Goal: Information Seeking & Learning: Learn about a topic

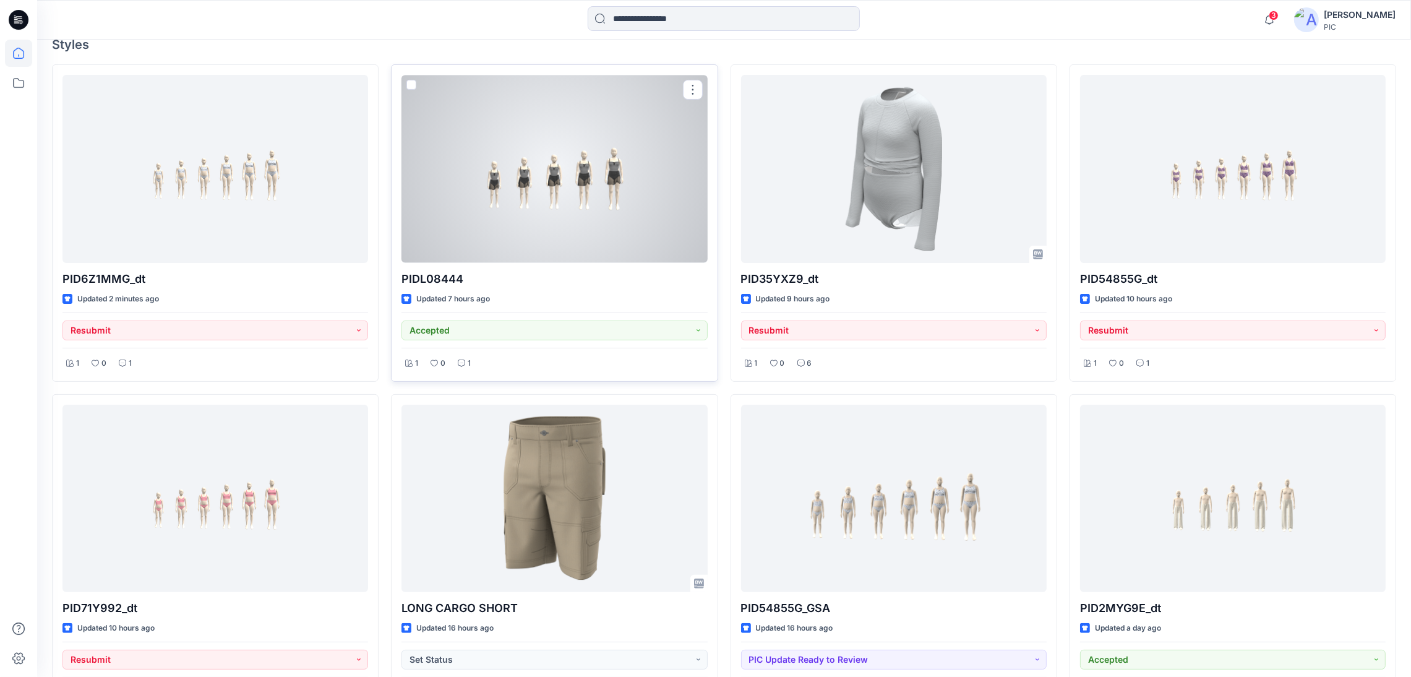
scroll to position [432, 0]
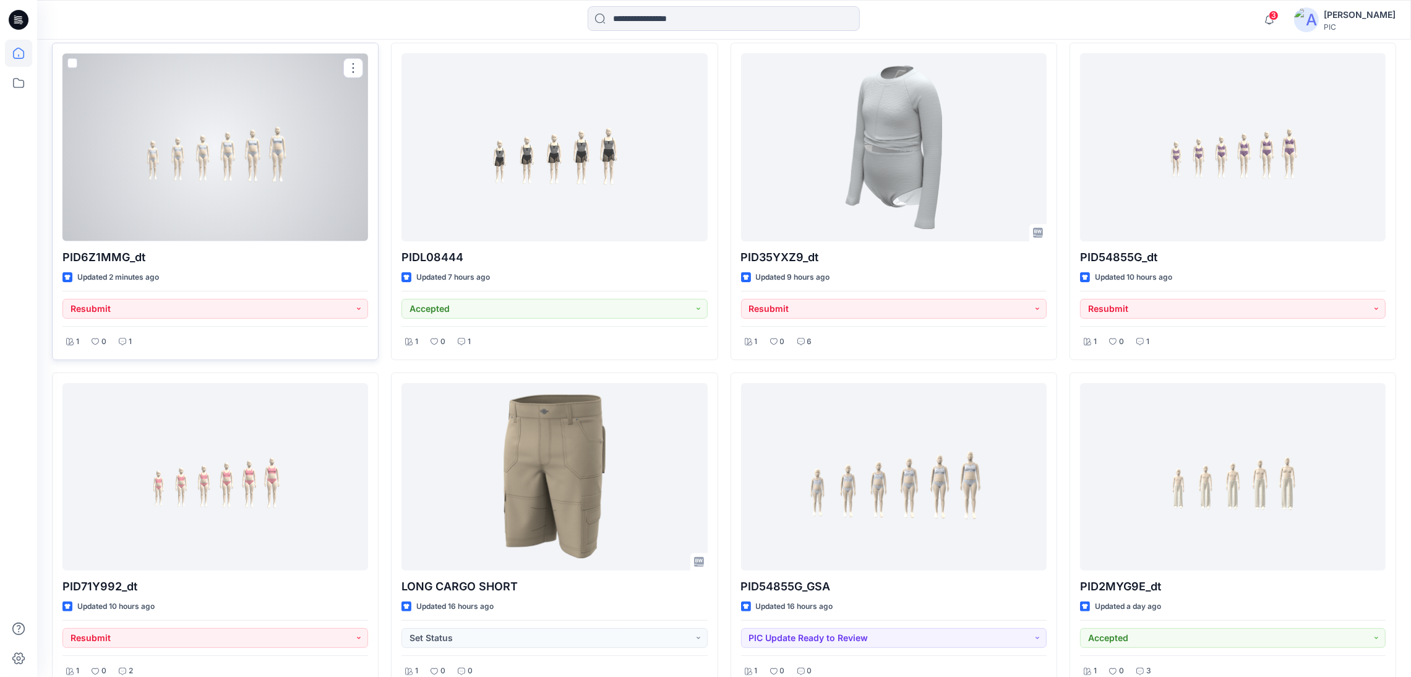
click at [262, 182] on div at bounding box center [215, 146] width 306 height 187
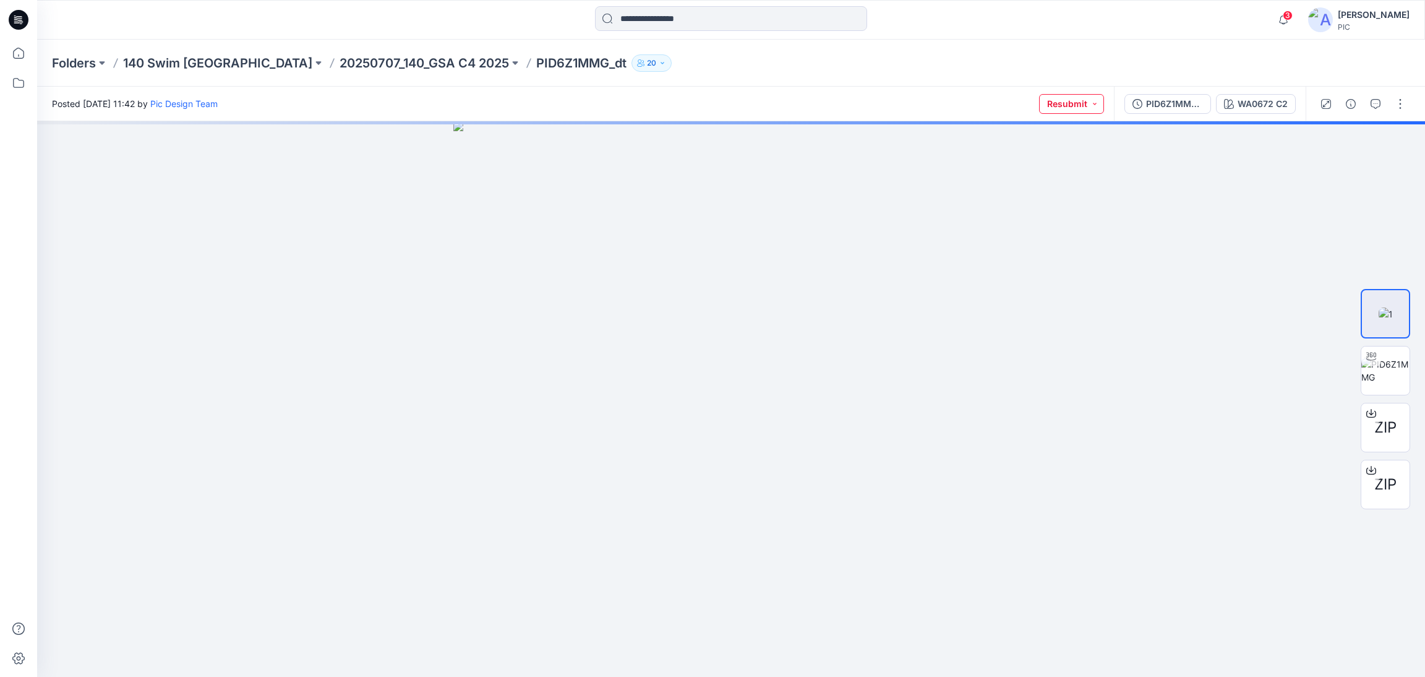
click at [1094, 102] on button "Resubmit" at bounding box center [1071, 104] width 65 height 20
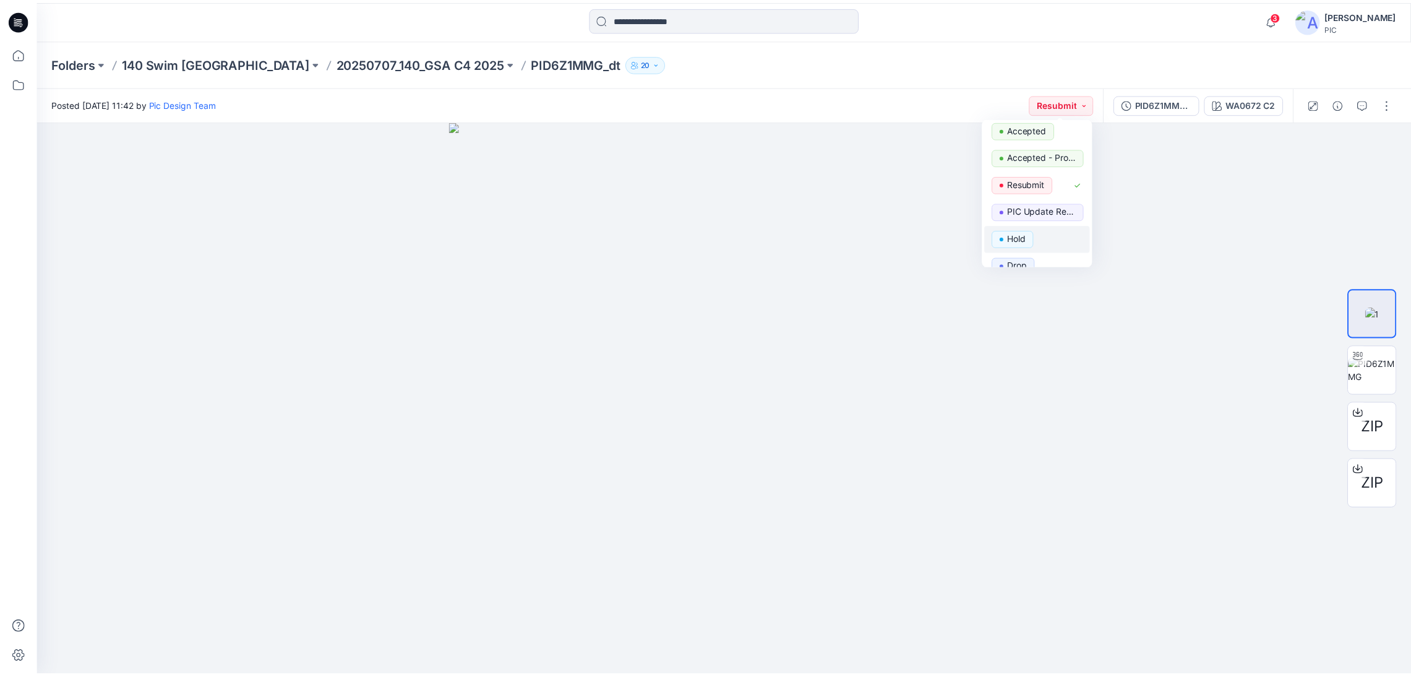
scroll to position [94, 0]
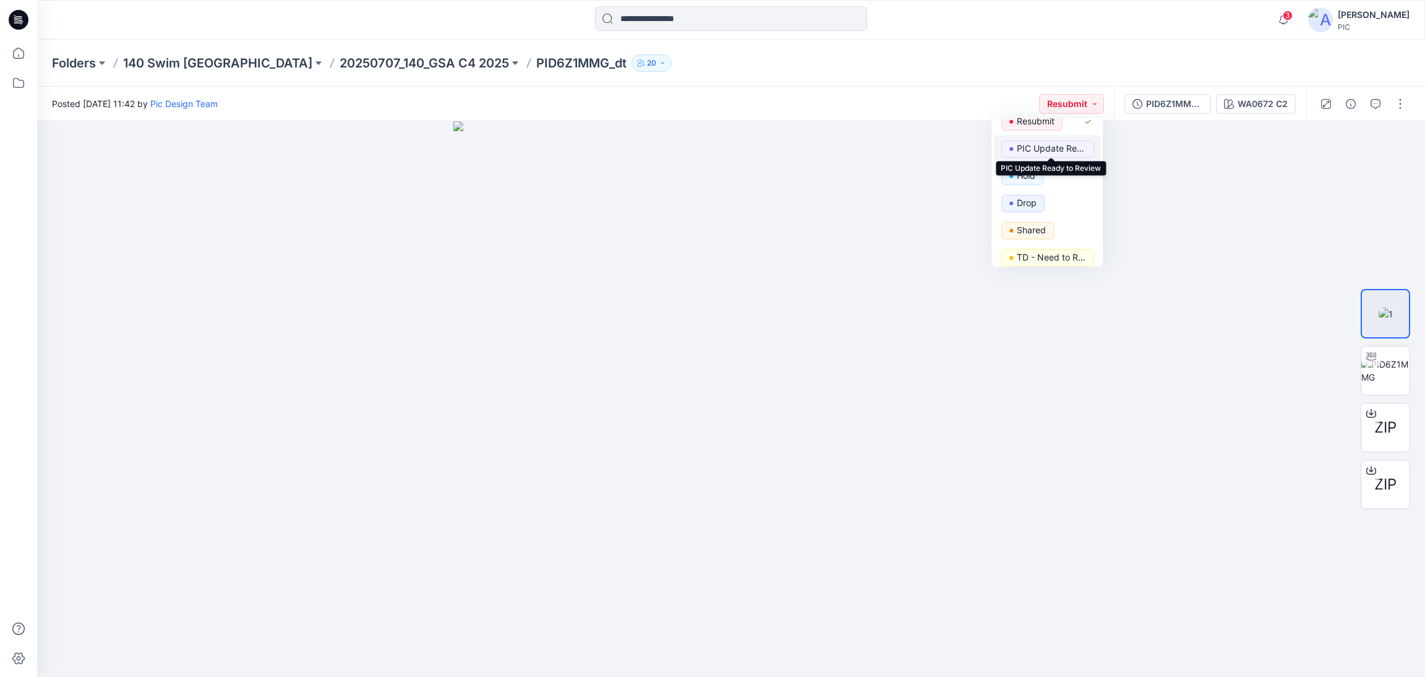
click at [1075, 144] on p "PIC Update Ready to Review" at bounding box center [1051, 148] width 69 height 16
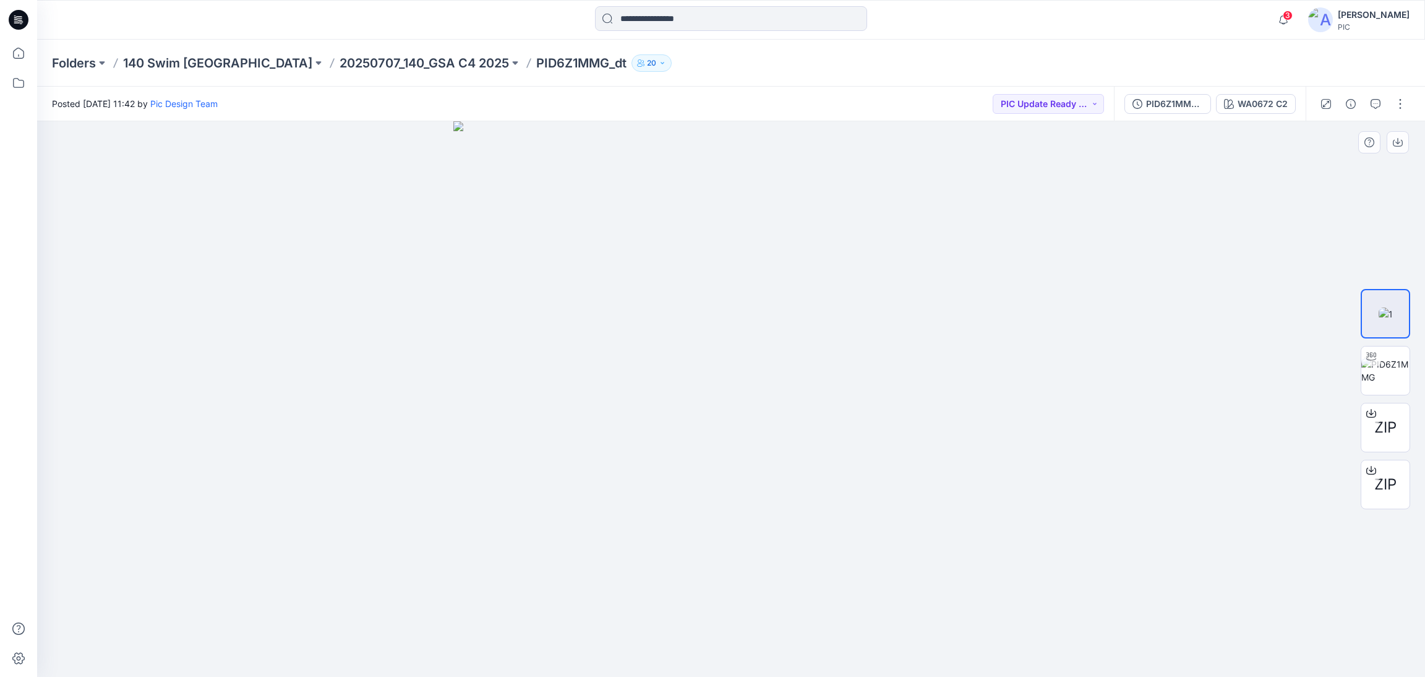
click at [1253, 253] on div at bounding box center [731, 398] width 1388 height 555
click at [1371, 101] on icon "button" at bounding box center [1376, 104] width 10 height 10
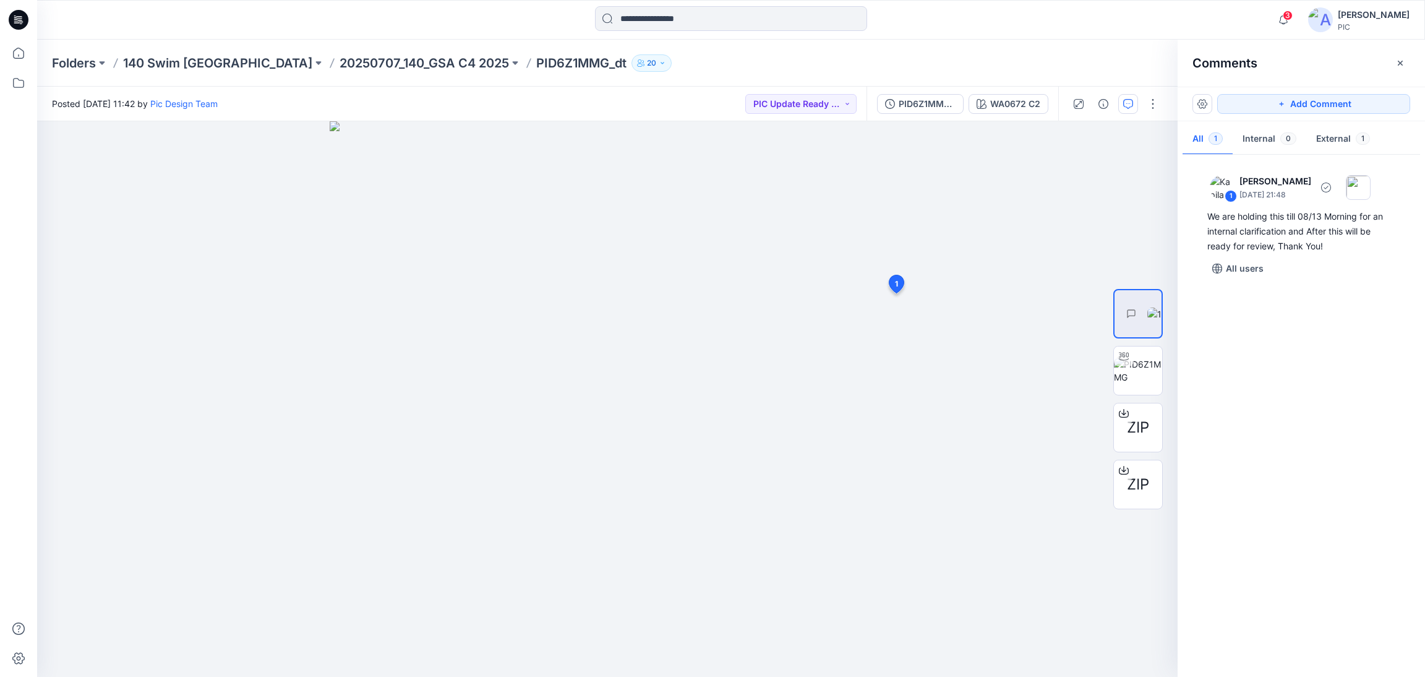
drag, startPoint x: 1378, startPoint y: 194, endPoint x: 1317, endPoint y: 504, distance: 316.4
click at [1313, 505] on div "1 [PERSON_NAME] [DATE] 21:48 We are holding this till 08/13 Morning for an inte…" at bounding box center [1301, 413] width 247 height 510
click at [1267, 403] on div "1 [PERSON_NAME] [DATE] 21:48 We are holding this till 08/13 Morning for an inte…" at bounding box center [1301, 413] width 247 height 510
click at [340, 56] on p "20250707_140_GSA C4 2025" at bounding box center [424, 62] width 169 height 17
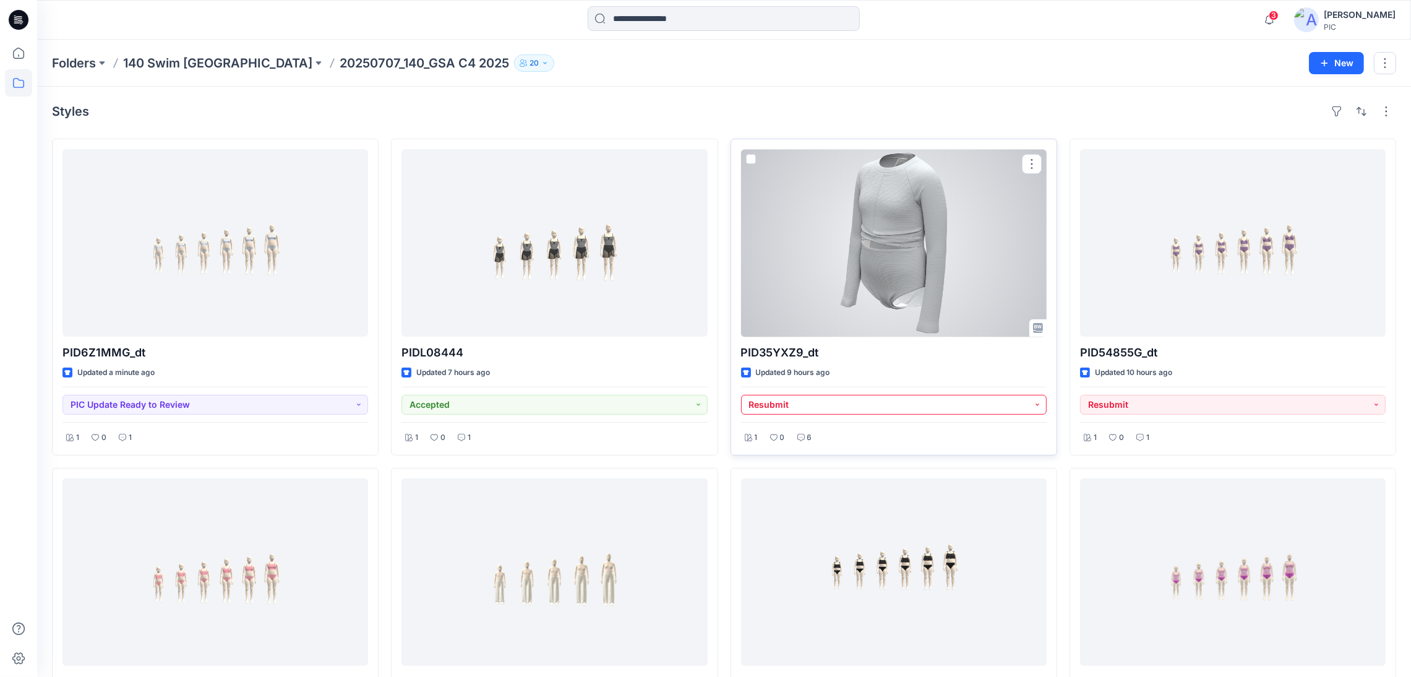
click at [823, 401] on button "Resubmit" at bounding box center [894, 405] width 306 height 20
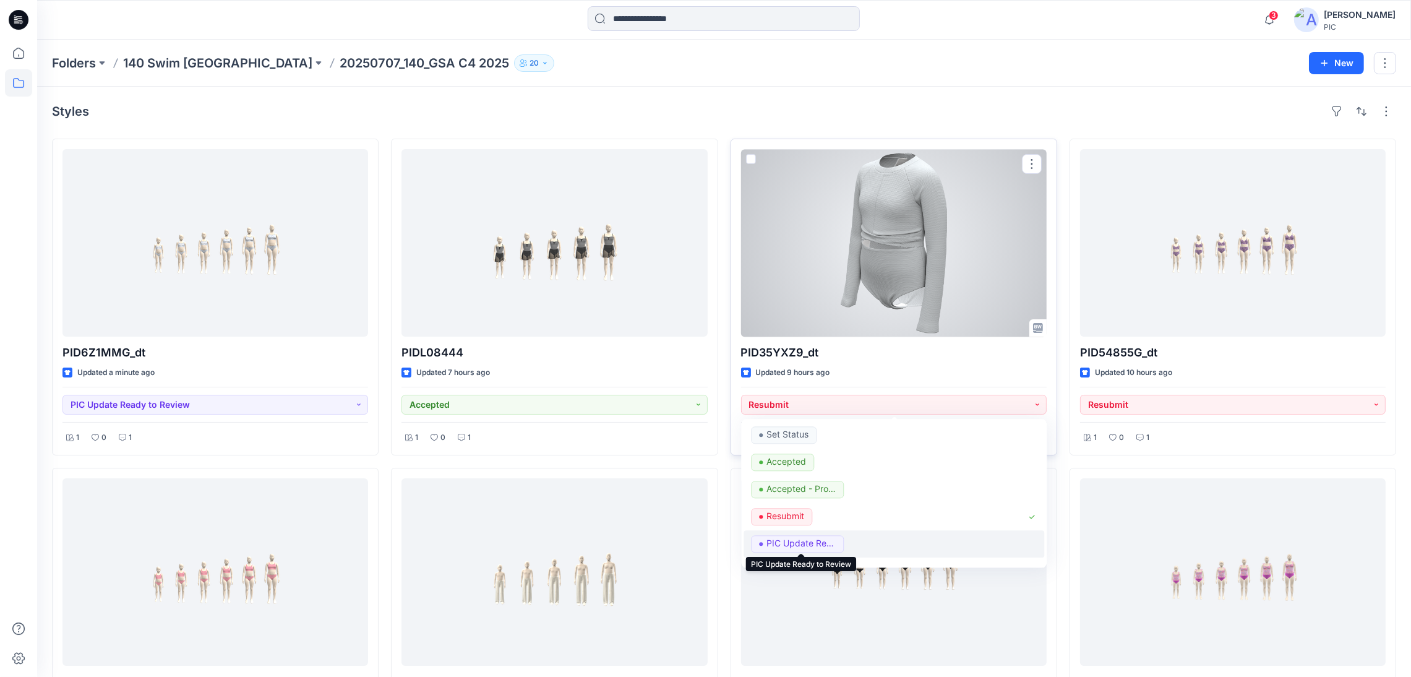
click at [806, 546] on p "PIC Update Ready to Review" at bounding box center [800, 543] width 69 height 16
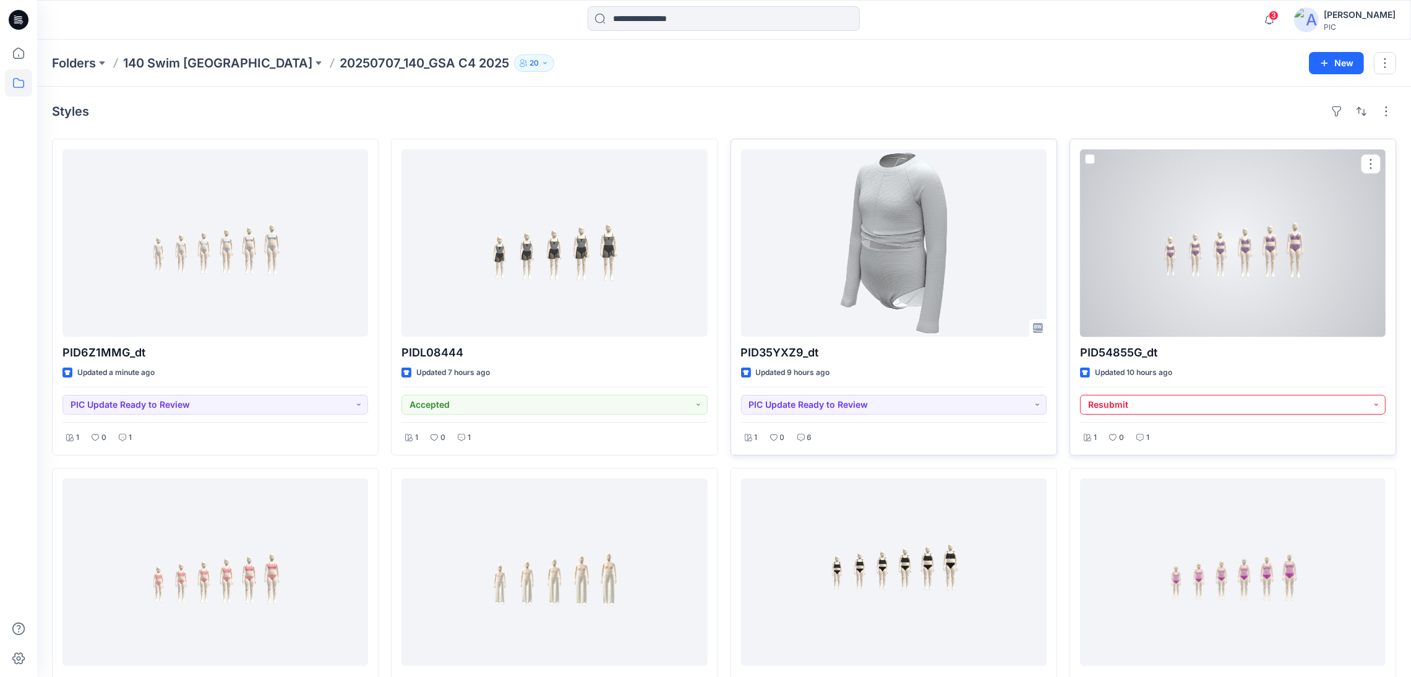
click at [1134, 401] on button "Resubmit" at bounding box center [1233, 405] width 306 height 20
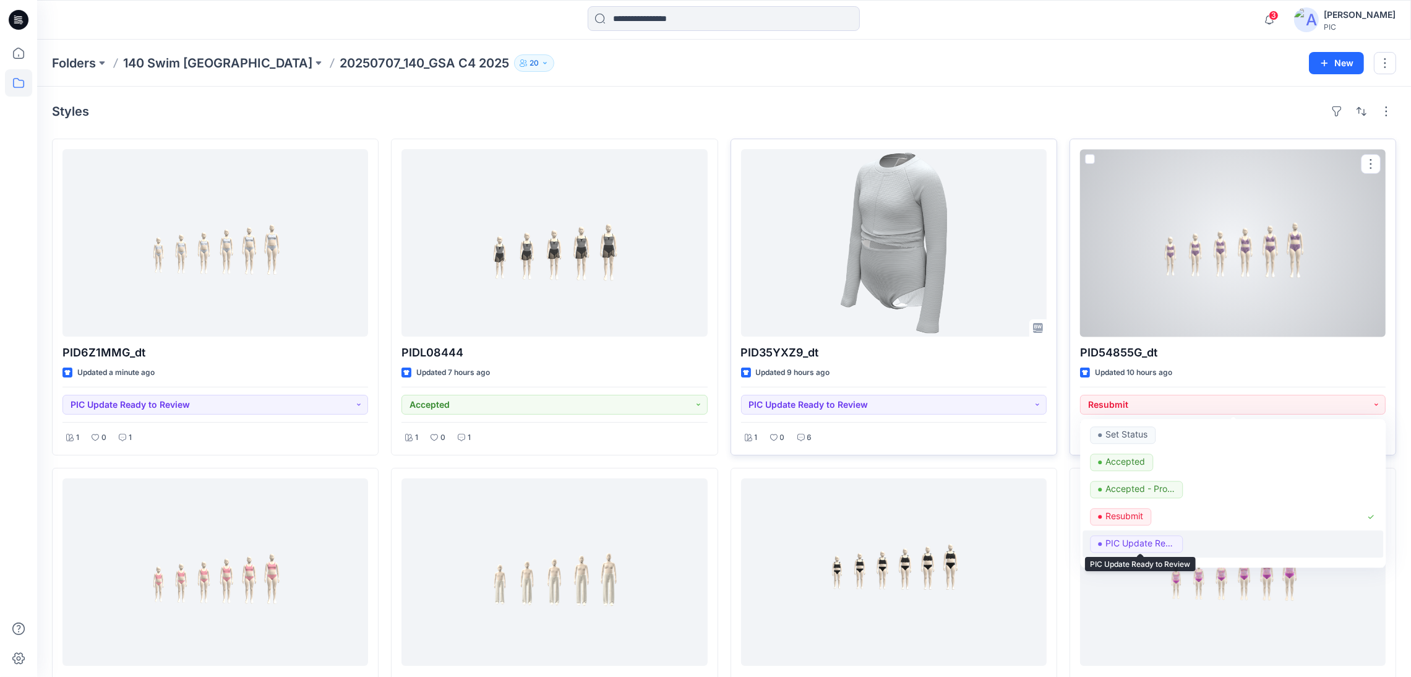
click at [1136, 544] on p "PIC Update Ready to Review" at bounding box center [1139, 543] width 69 height 16
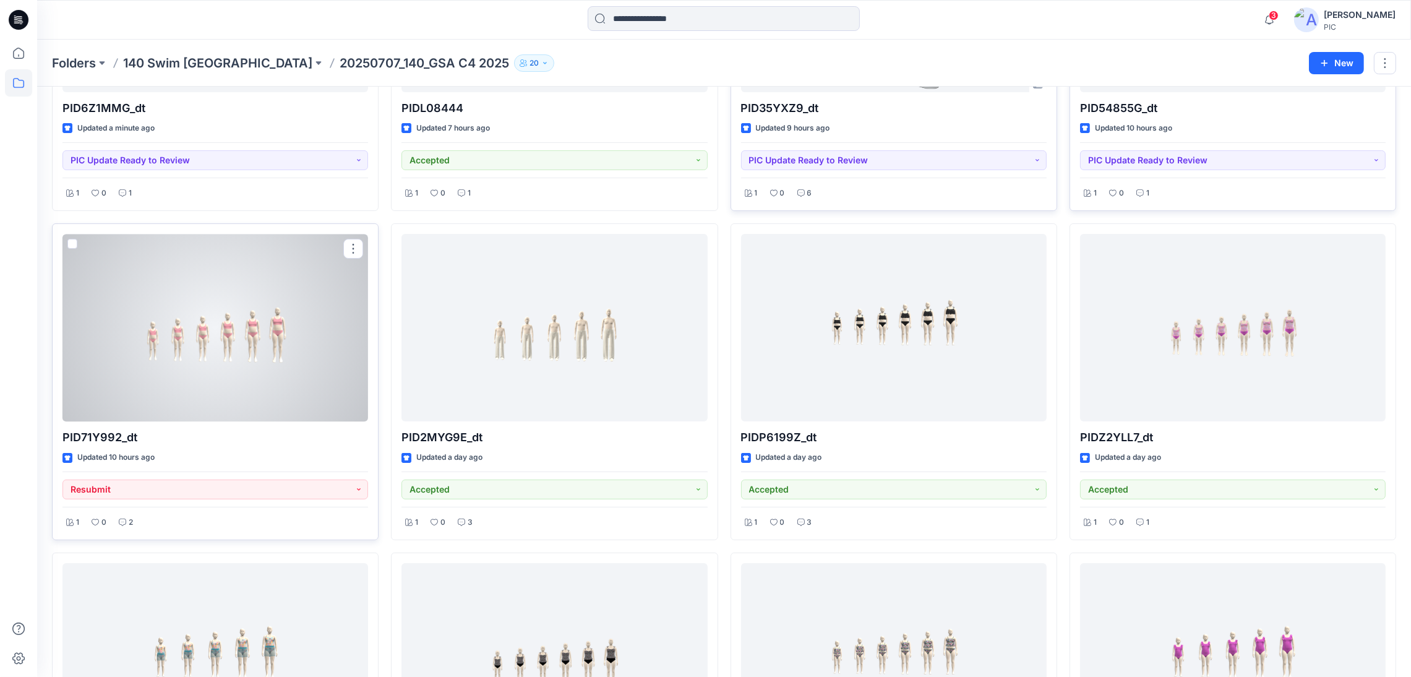
scroll to position [247, 0]
click at [220, 319] on div at bounding box center [215, 324] width 306 height 187
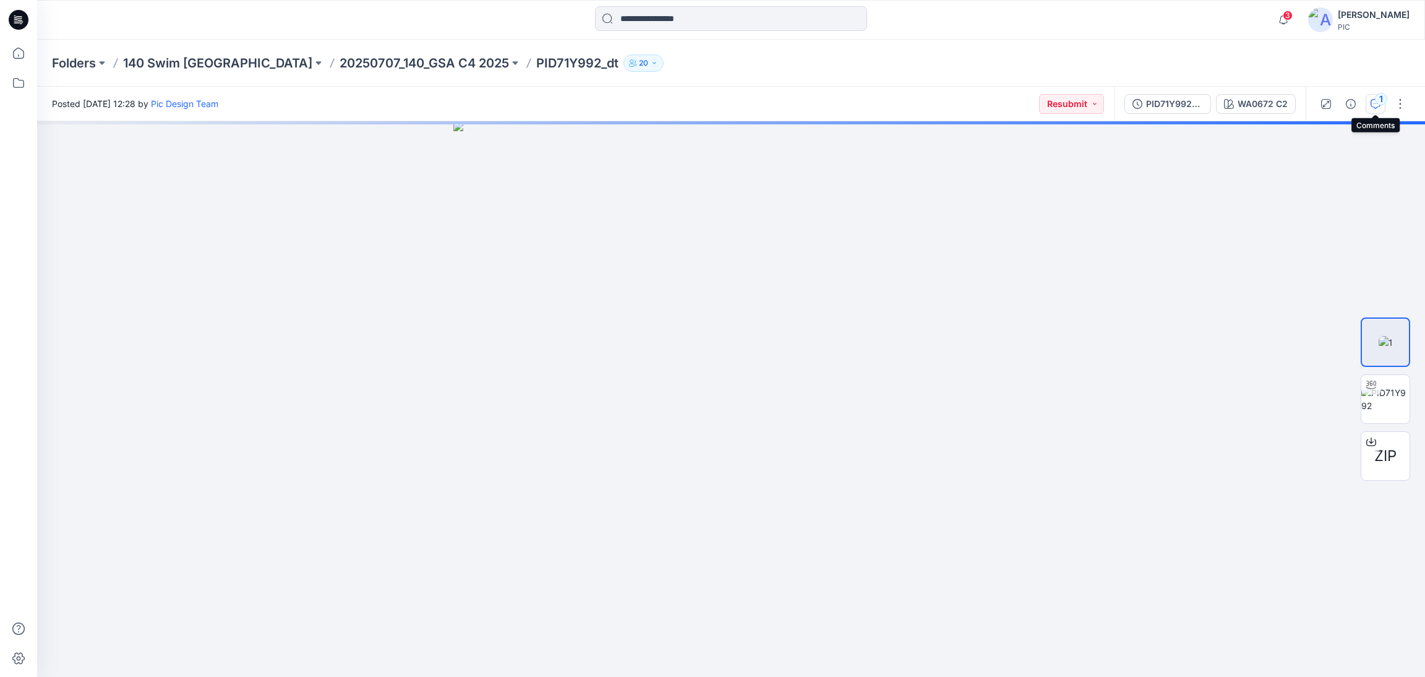
click at [1375, 107] on icon "button" at bounding box center [1376, 104] width 10 height 10
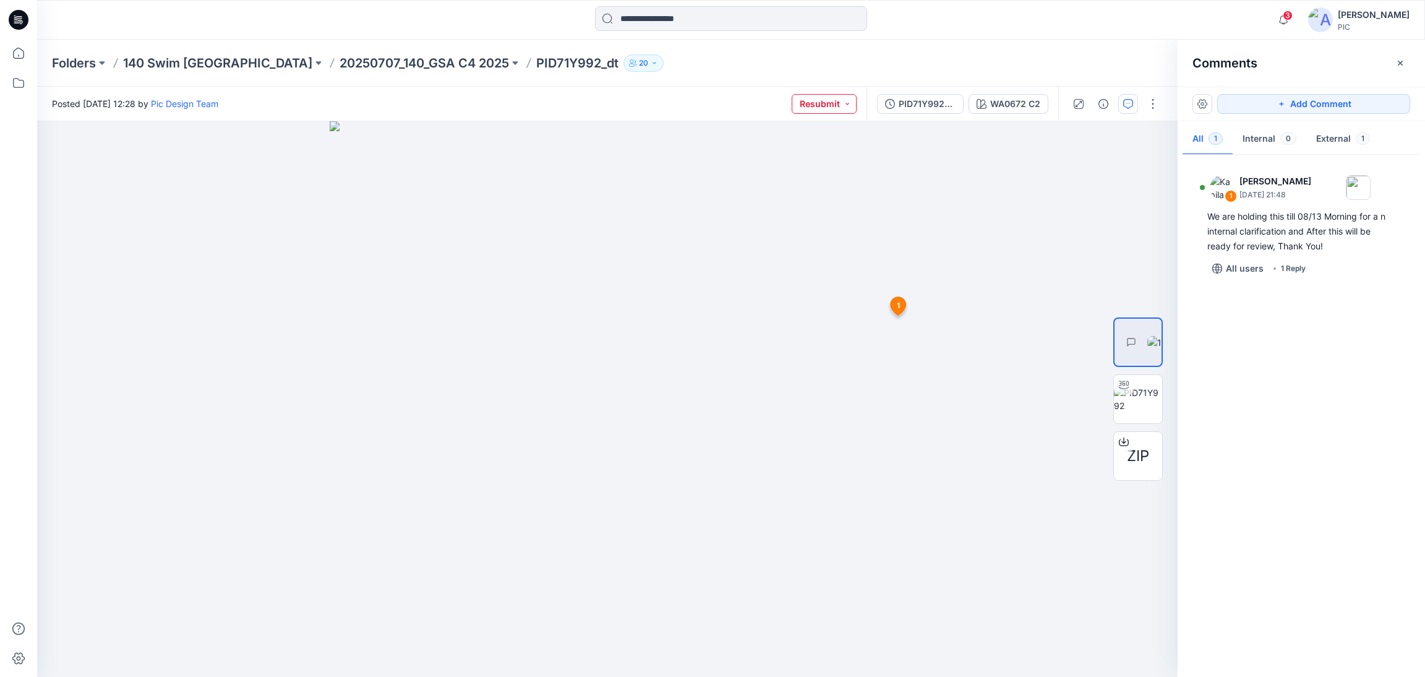
click at [840, 103] on button "Resubmit" at bounding box center [824, 104] width 65 height 20
click at [819, 238] on p "PIC Update Ready to Review" at bounding box center [804, 242] width 69 height 16
click at [933, 453] on div at bounding box center [607, 398] width 1141 height 555
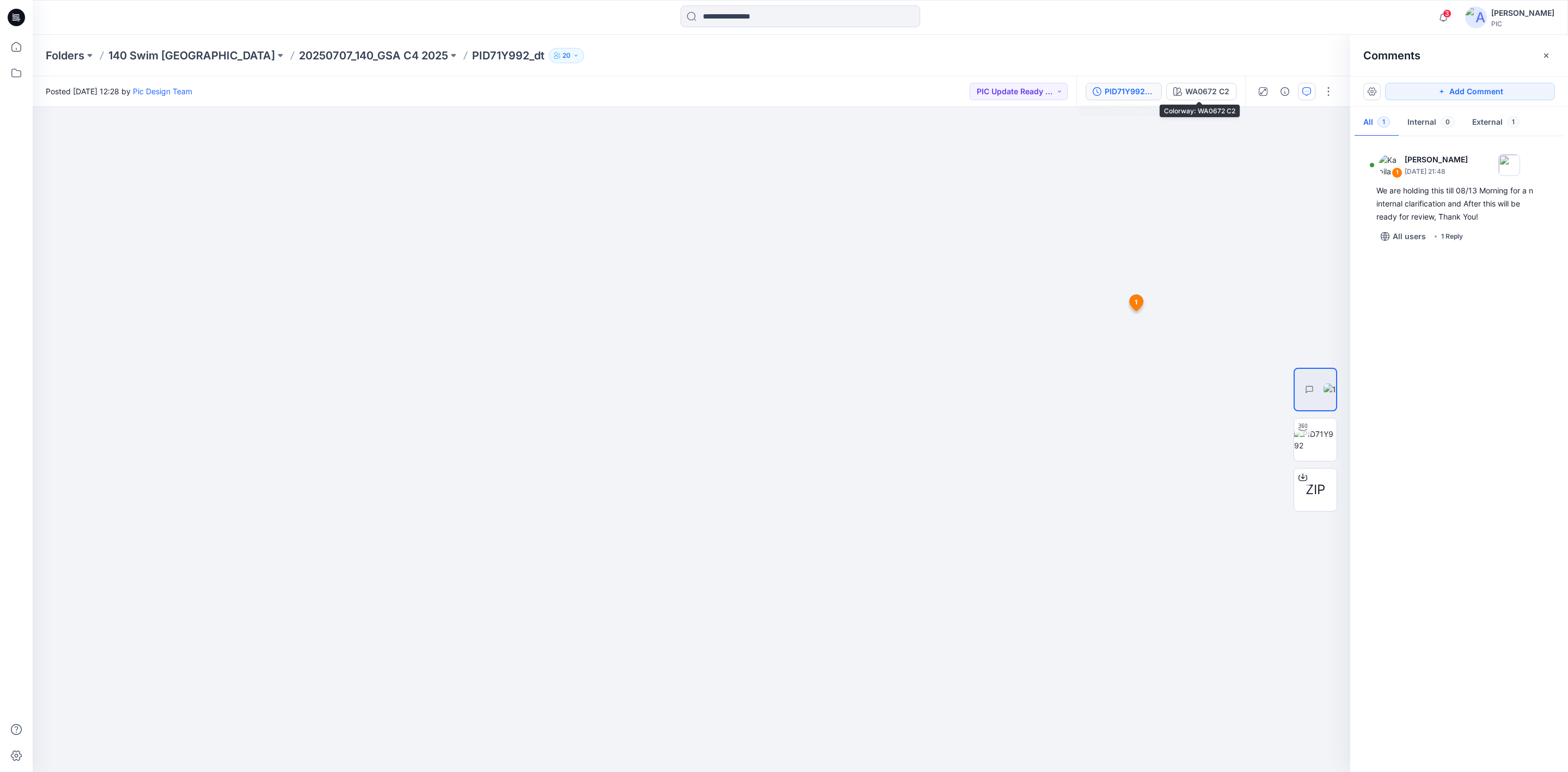
click at [1121, 92] on div "PID71Y992_gsa_V1" at bounding box center [1130, 92] width 50 height 12
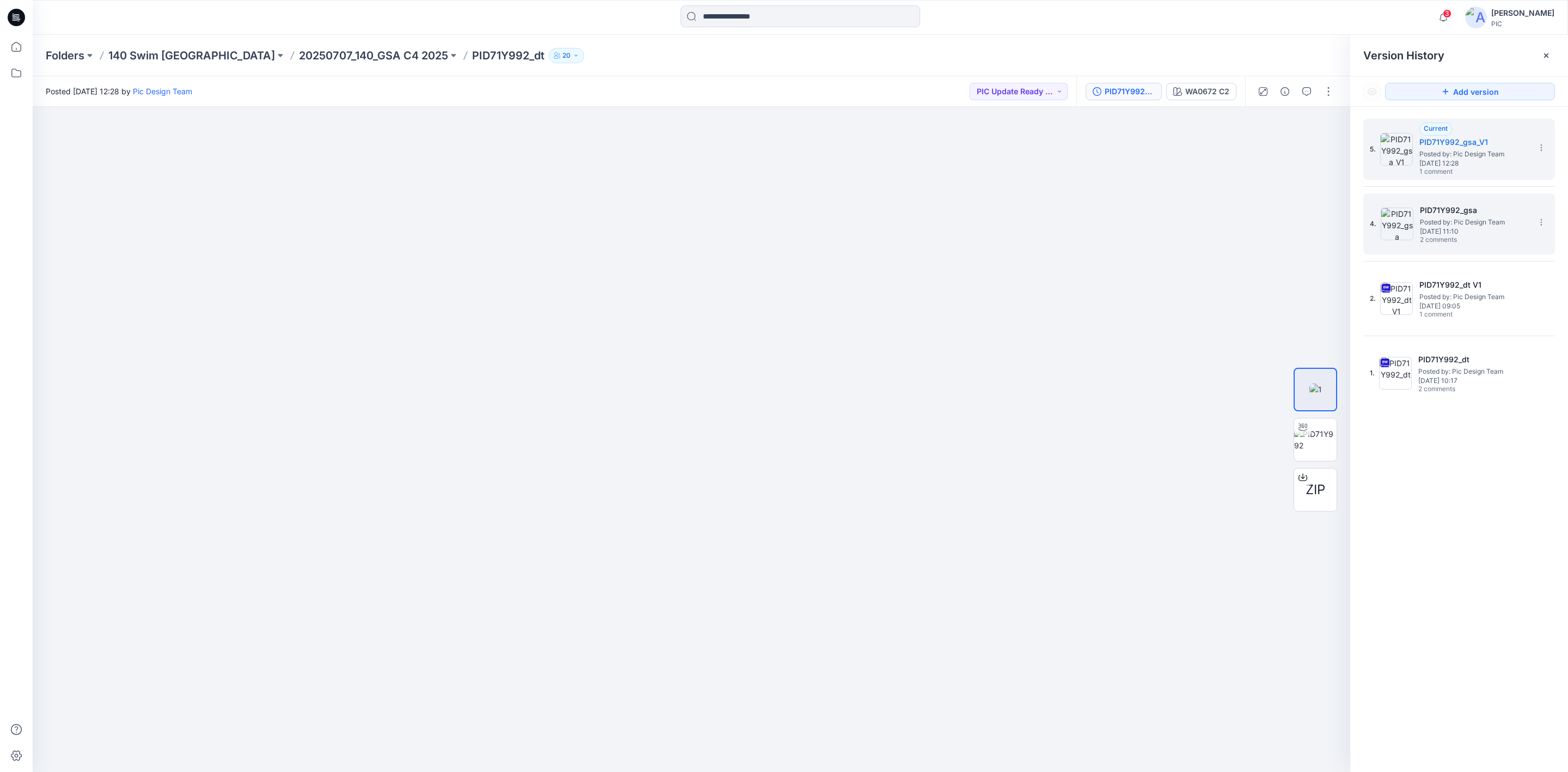
click at [1241, 224] on span "Posted by: Pic Design Team" at bounding box center [1475, 222] width 109 height 11
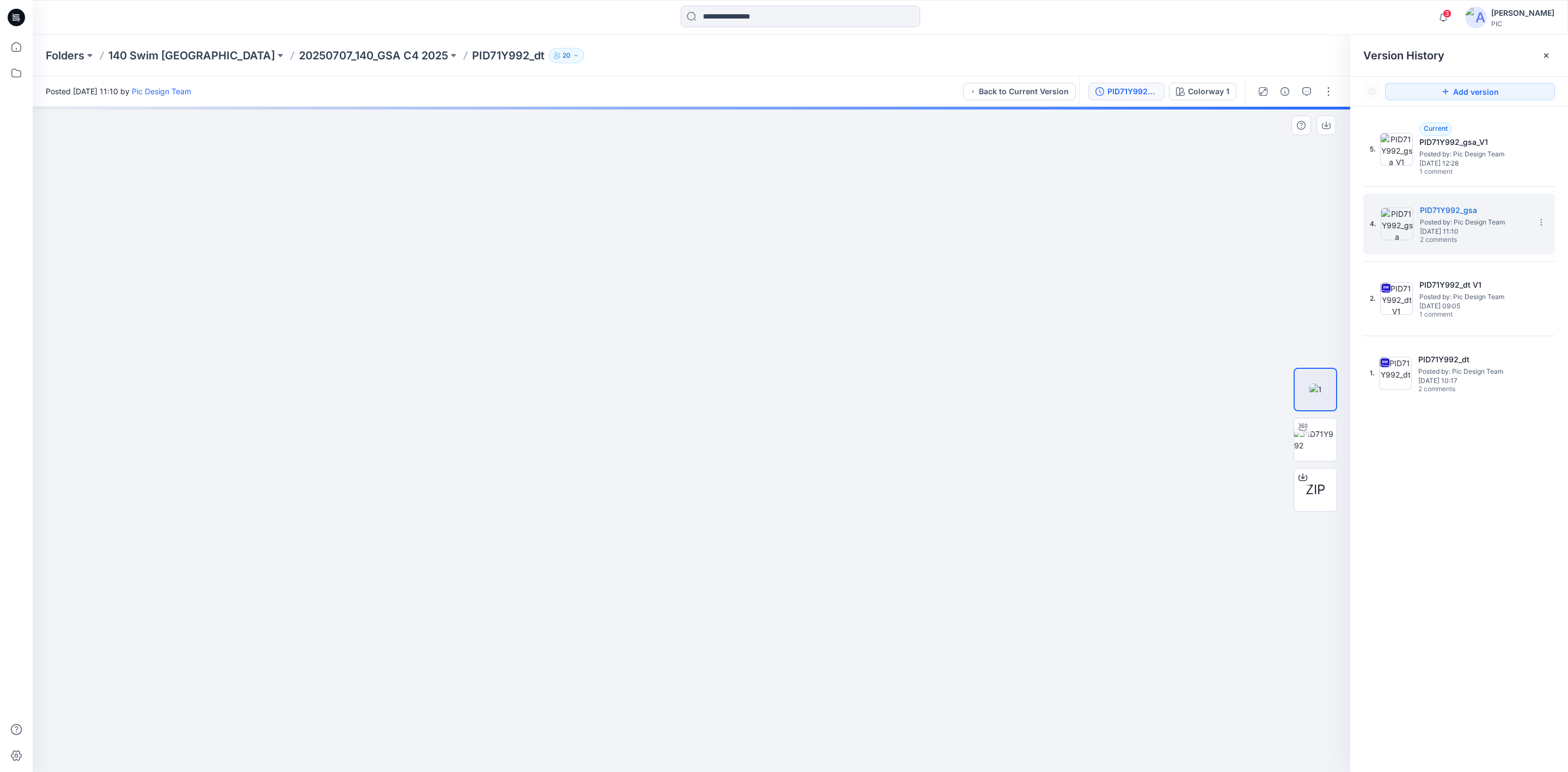
drag, startPoint x: 1271, startPoint y: 298, endPoint x: 1017, endPoint y: 347, distance: 258.7
click at [1017, 347] on img at bounding box center [645, 276] width 1410 height 989
click at [1241, 126] on icon "button" at bounding box center [1327, 125] width 9 height 9
click at [1241, 156] on span "Posted by: Pic Design Team" at bounding box center [1475, 154] width 109 height 11
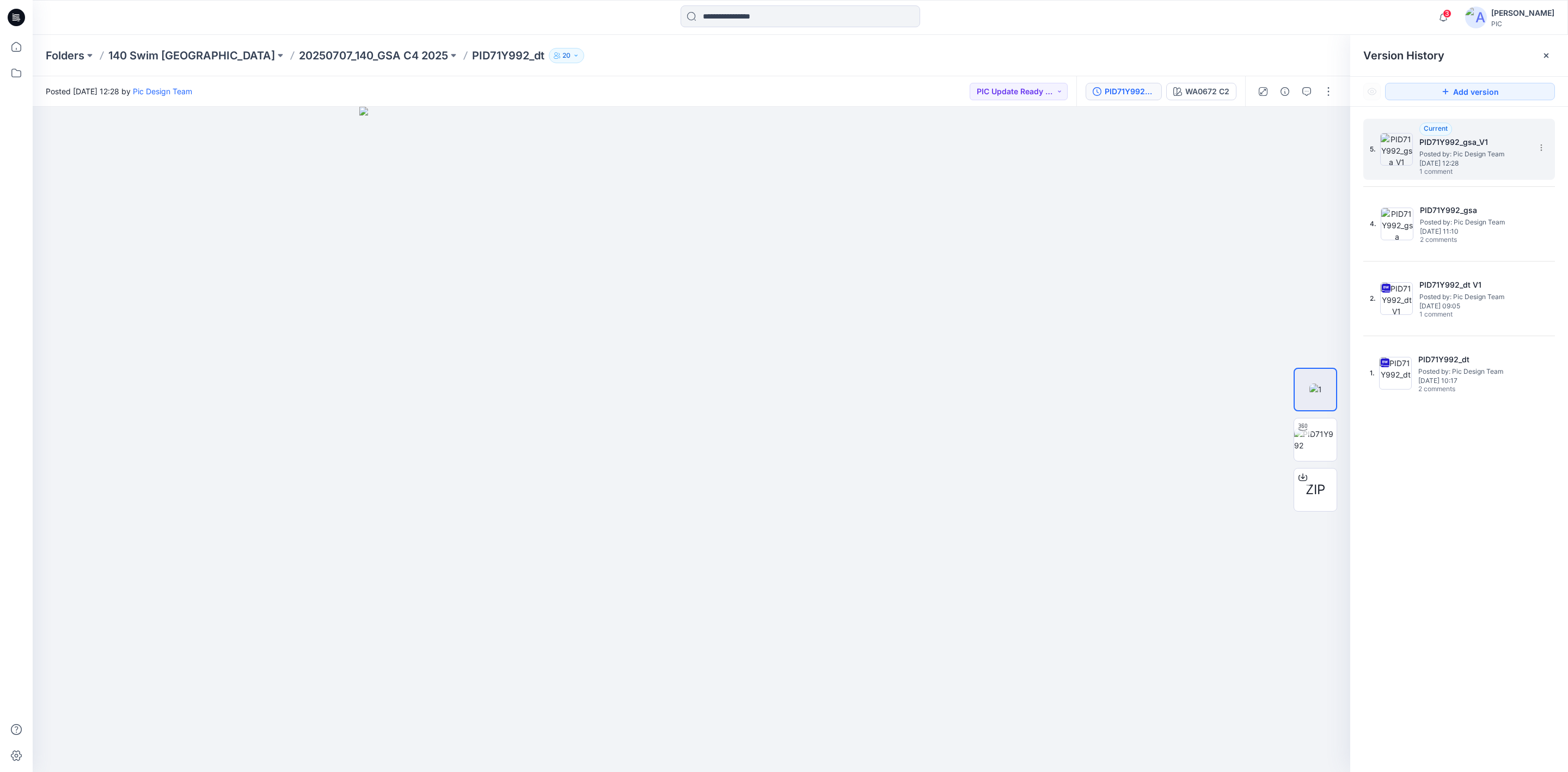
click at [1241, 152] on span "Posted by: Pic Design Team" at bounding box center [1475, 154] width 109 height 11
drag, startPoint x: 1190, startPoint y: 590, endPoint x: 979, endPoint y: 608, distance: 211.8
click at [979, 595] on img at bounding box center [552, 216] width 1596 height 1113
click at [1241, 229] on span "[DATE] 11:10" at bounding box center [1475, 232] width 109 height 8
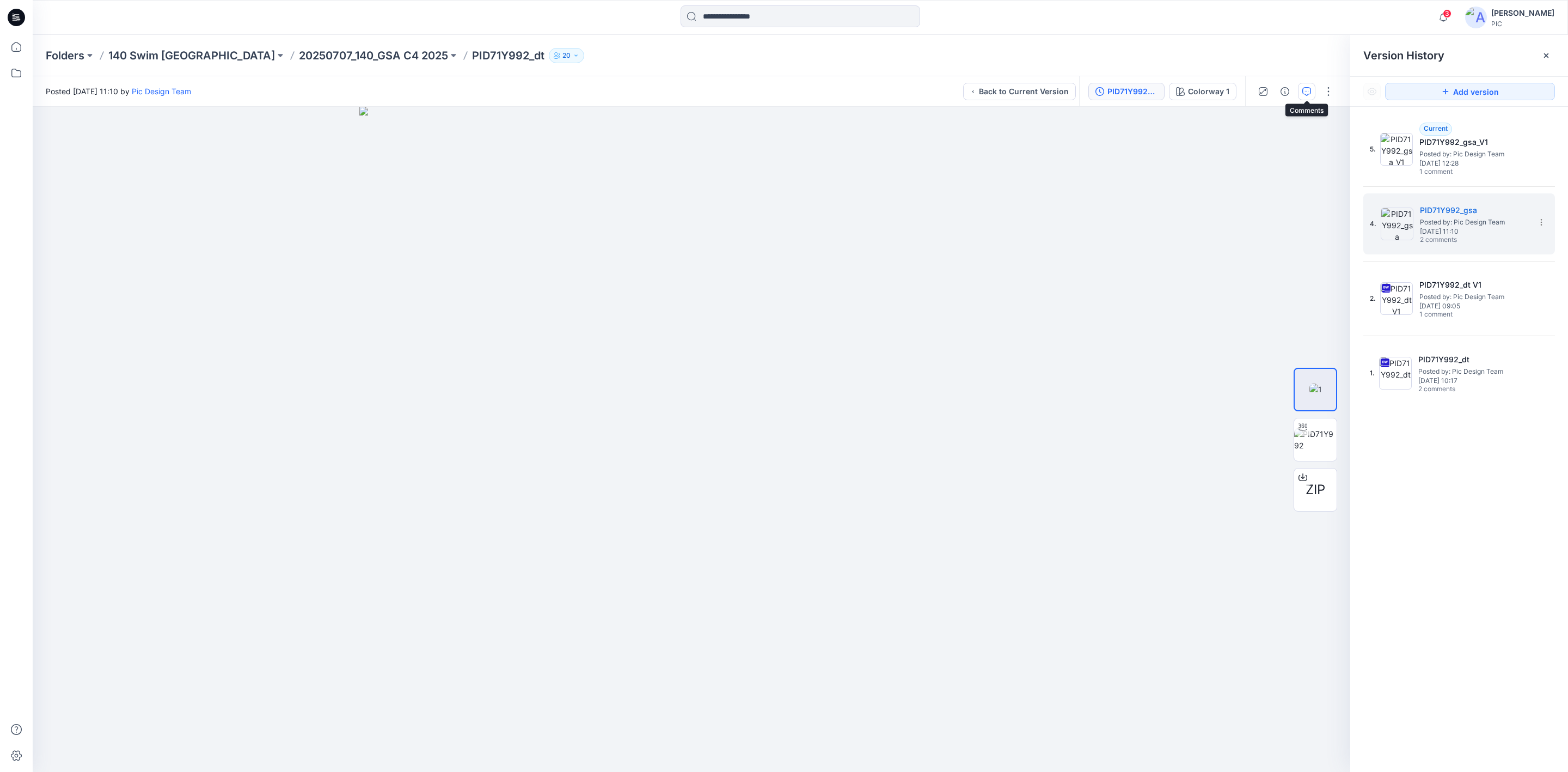
click at [1241, 95] on button "button" at bounding box center [1307, 92] width 18 height 18
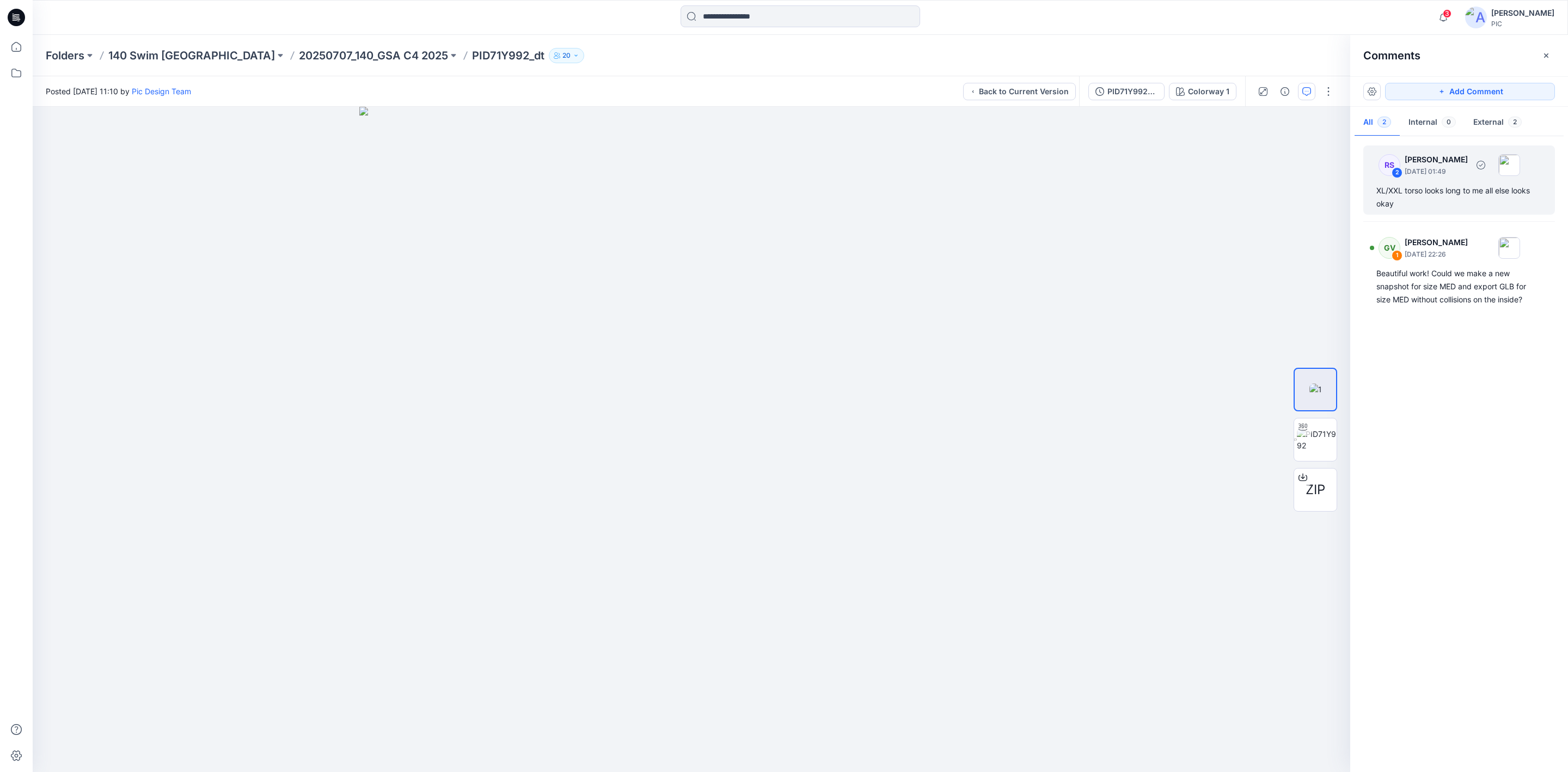
click at [1241, 194] on div "XL/XXL torso looks long to me all else looks okay" at bounding box center [1460, 197] width 166 height 26
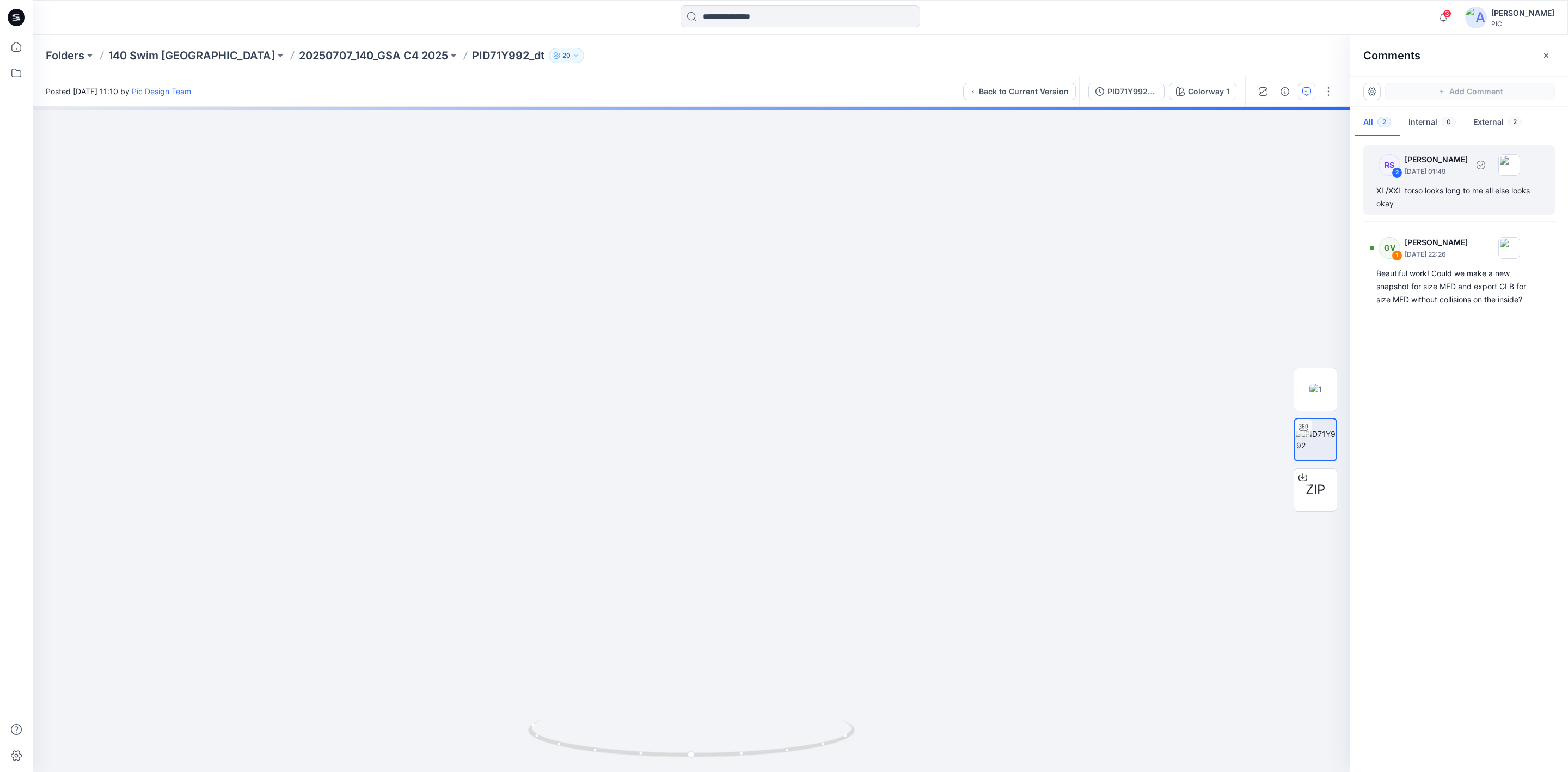
click at [1241, 192] on div "XL/XXL torso looks long to me all else looks okay" at bounding box center [1460, 197] width 166 height 26
click at [1226, 477] on div "Colorway 1 Loading... Material Properties Loading..." at bounding box center [691, 438] width 1318 height 665
click at [845, 585] on div "Colorway 1 Loading... Material Properties Loading..." at bounding box center [691, 438] width 1318 height 665
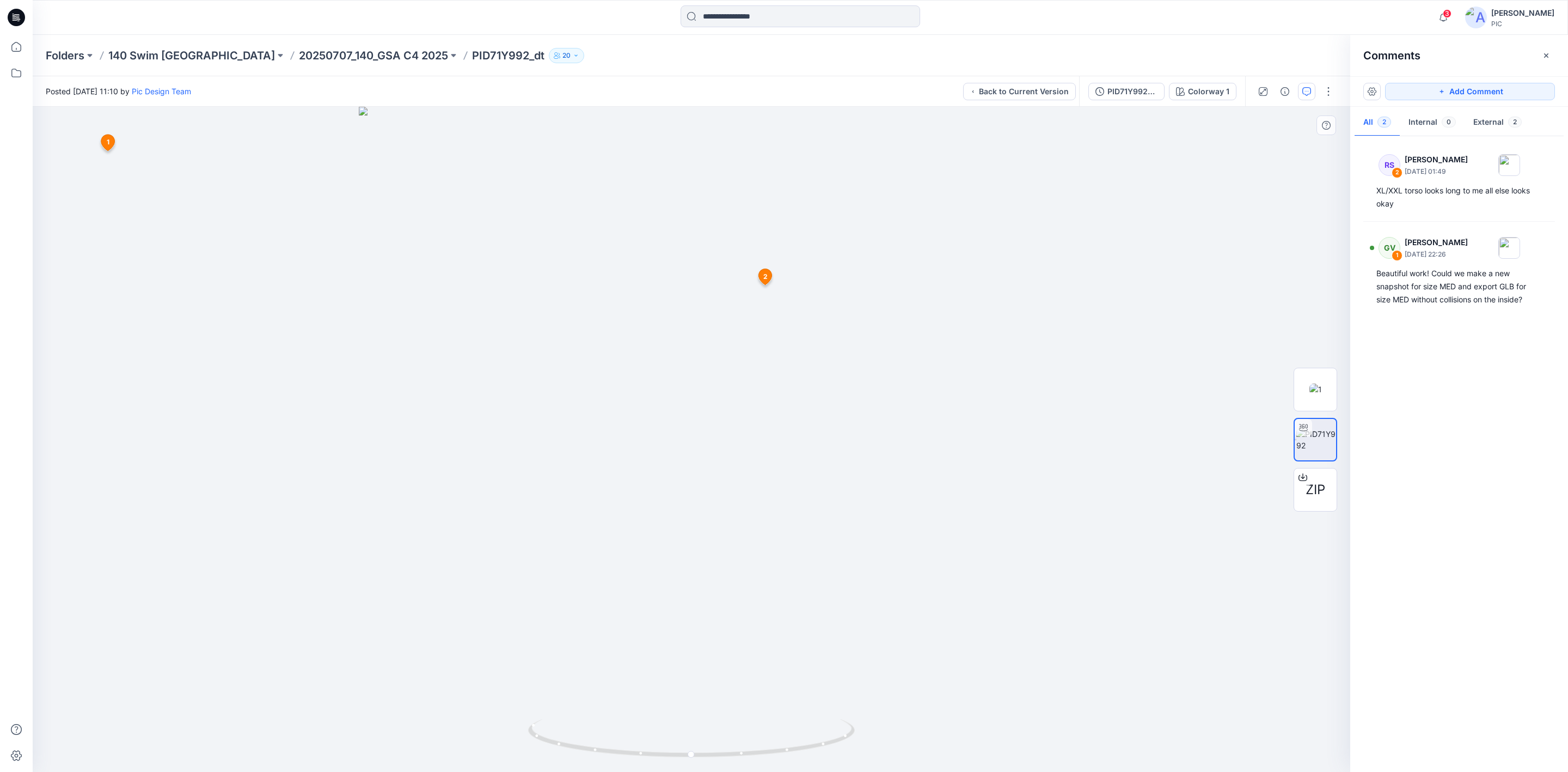
click at [762, 276] on icon at bounding box center [765, 277] width 13 height 16
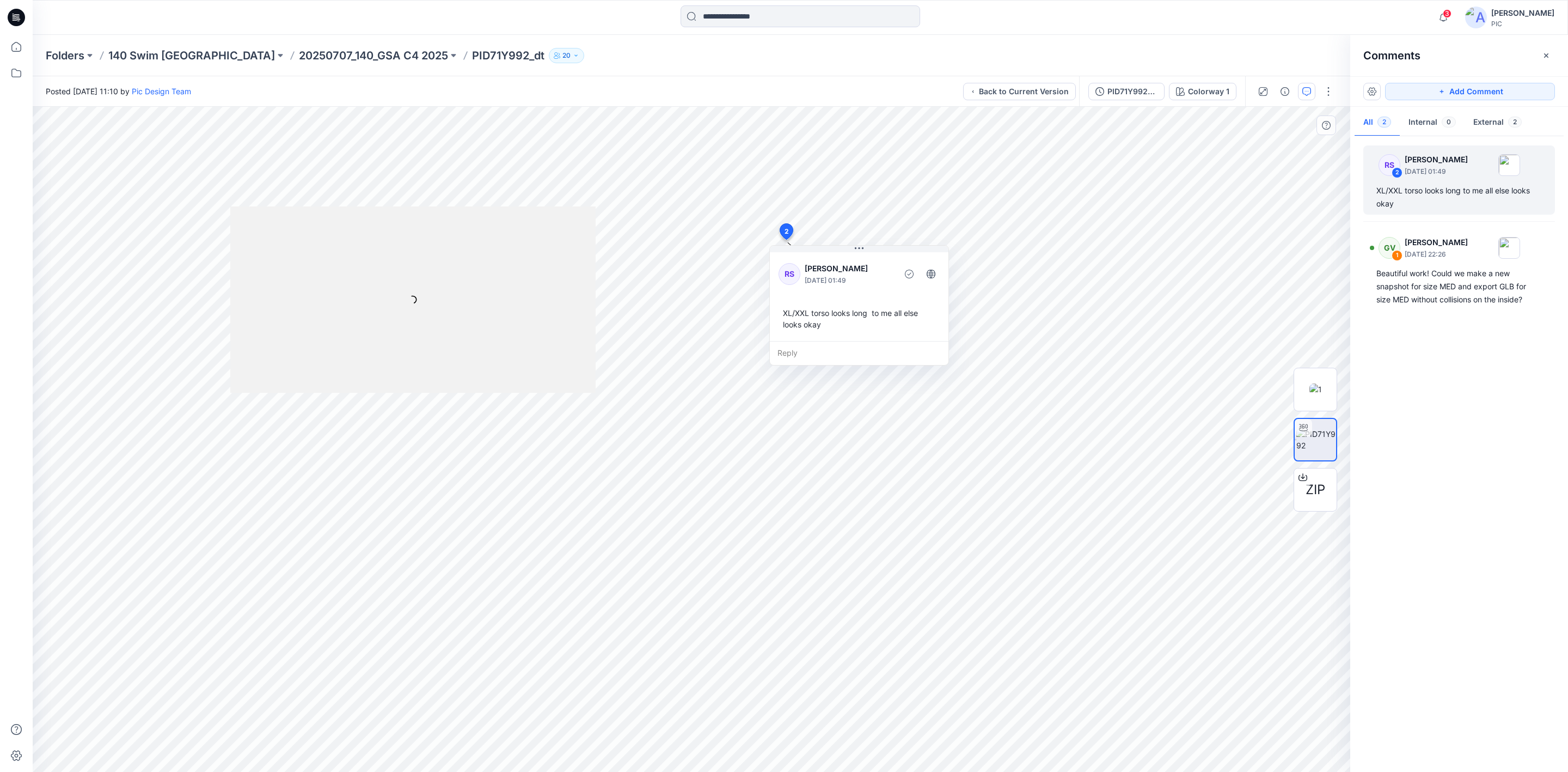
click at [833, 346] on div "Reply" at bounding box center [859, 352] width 179 height 24
click at [878, 246] on button at bounding box center [859, 248] width 179 height 6
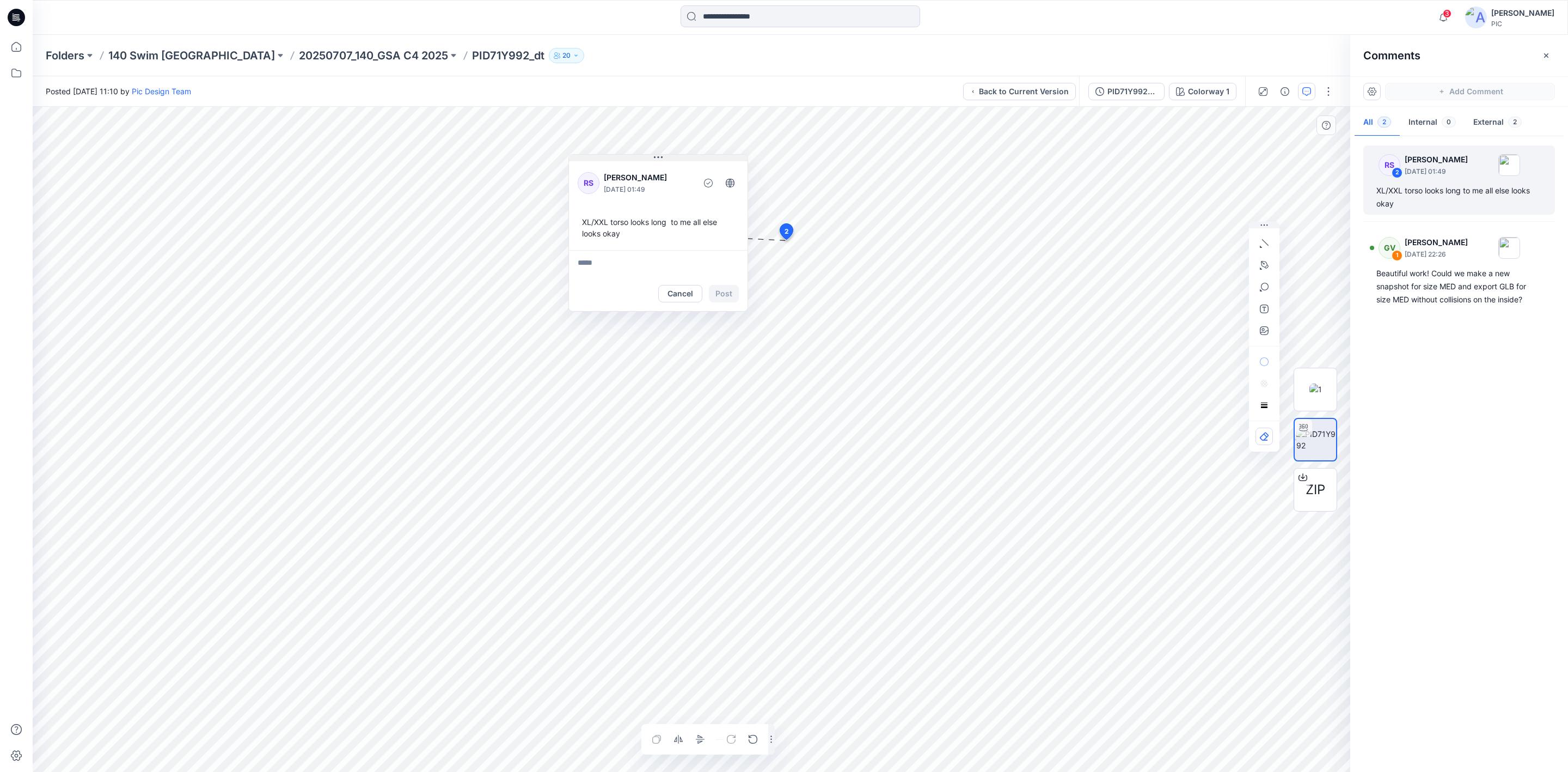
drag, startPoint x: 874, startPoint y: 254, endPoint x: 674, endPoint y: 162, distance: 220.1
click at [674, 162] on div "RS [PERSON_NAME] [DATE] 01:49 XL/XXL torso looks long to me all else looks okay" at bounding box center [658, 204] width 179 height 91
click at [1241, 422] on div "Layer 1" at bounding box center [691, 438] width 1318 height 665
drag, startPoint x: 1313, startPoint y: 386, endPoint x: 1381, endPoint y: 104, distance: 290.1
click at [1241, 386] on img at bounding box center [1316, 388] width 12 height 11
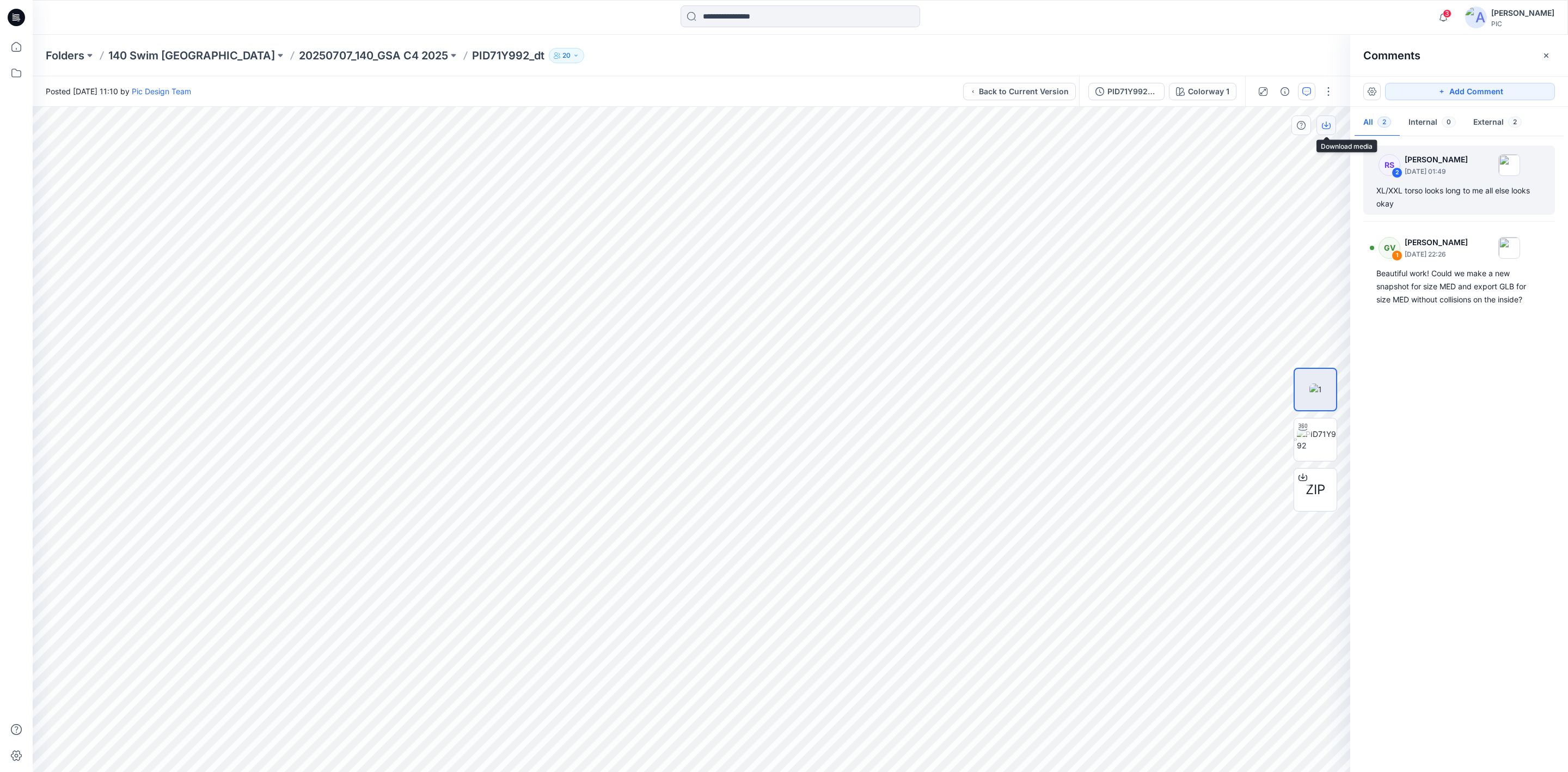
click at [1241, 127] on icon "button" at bounding box center [1327, 125] width 9 height 9
drag, startPoint x: 1418, startPoint y: 185, endPoint x: 1361, endPoint y: 217, distance: 65.4
click at [1241, 185] on div "XL/XXL torso looks long to me all else looks okay" at bounding box center [1460, 197] width 166 height 26
click at [1241, 187] on div "XL/XXL torso looks long to me all else looks okay" at bounding box center [1460, 197] width 166 height 26
click at [1107, 84] on button "PID71Y992_gsa" at bounding box center [1127, 92] width 77 height 18
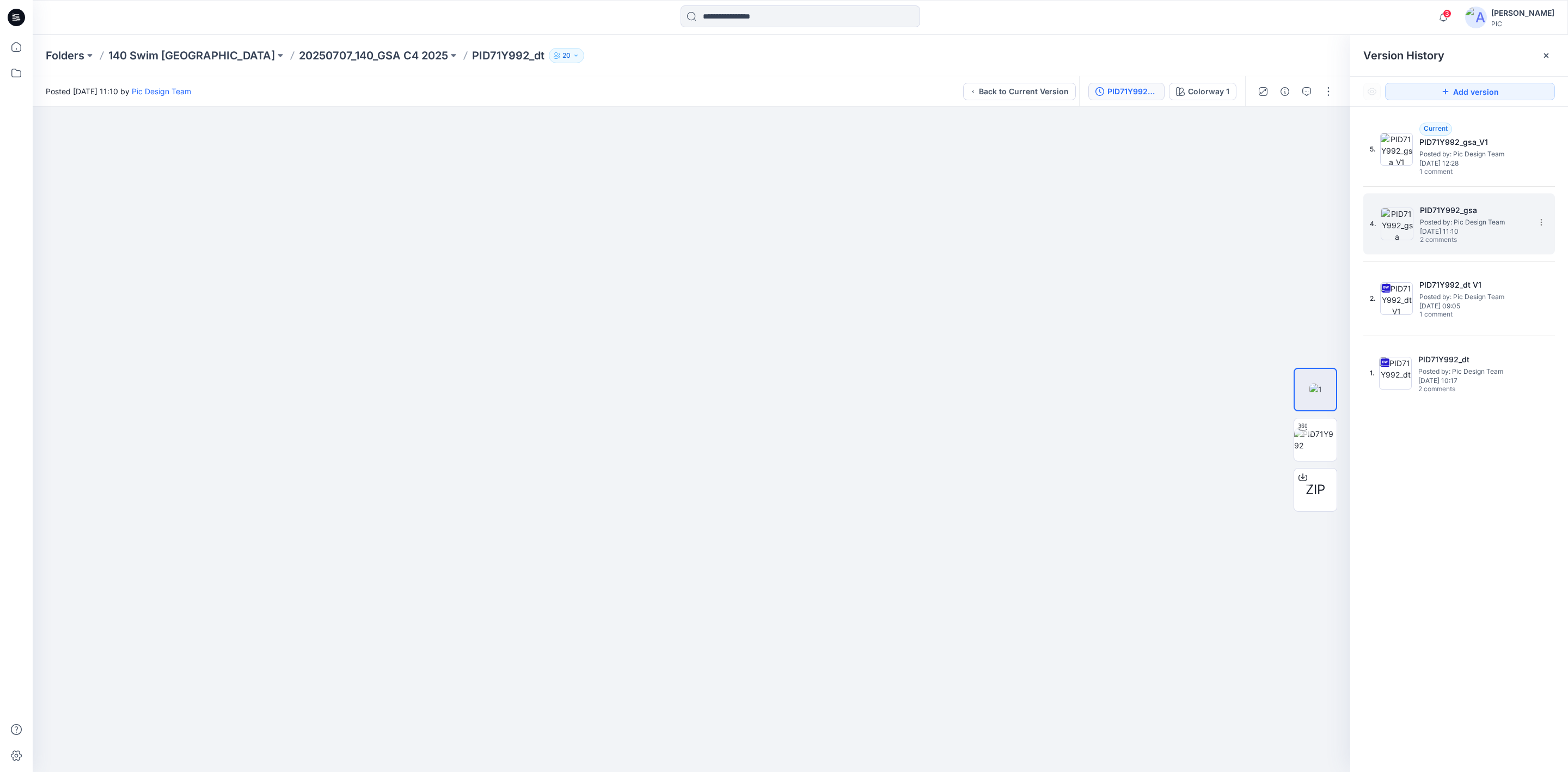
click at [1241, 233] on span "[DATE] 11:10" at bounding box center [1475, 232] width 109 height 8
click at [1241, 92] on button "button" at bounding box center [1307, 92] width 18 height 18
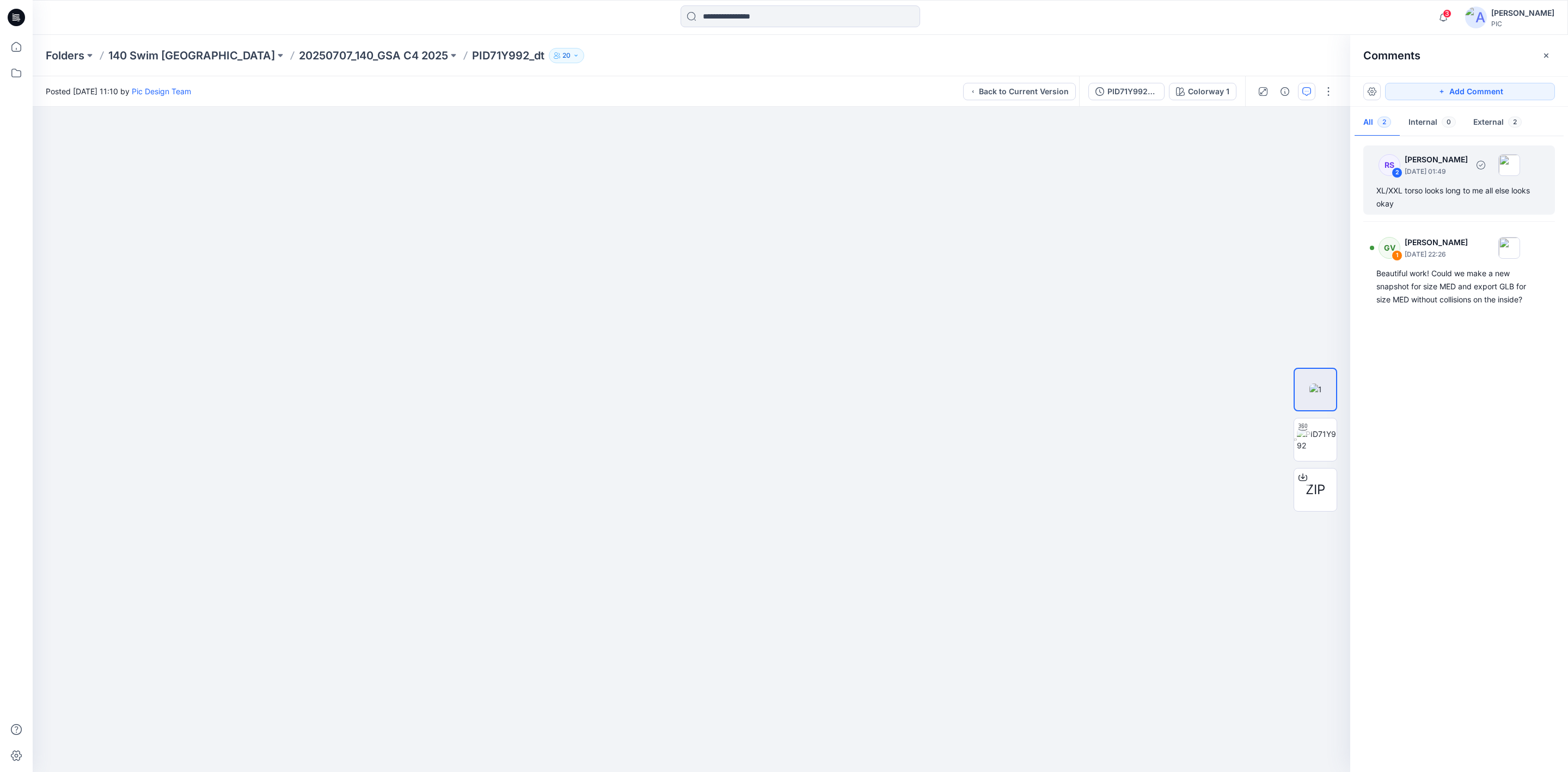
click at [1241, 203] on div "XL/XXL torso looks long to me all else looks okay" at bounding box center [1460, 197] width 166 height 26
drag, startPoint x: 861, startPoint y: 252, endPoint x: 606, endPoint y: 179, distance: 265.2
click at [606, 179] on icon at bounding box center [605, 175] width 9 height 9
click at [615, 276] on div "Reply" at bounding box center [604, 279] width 179 height 24
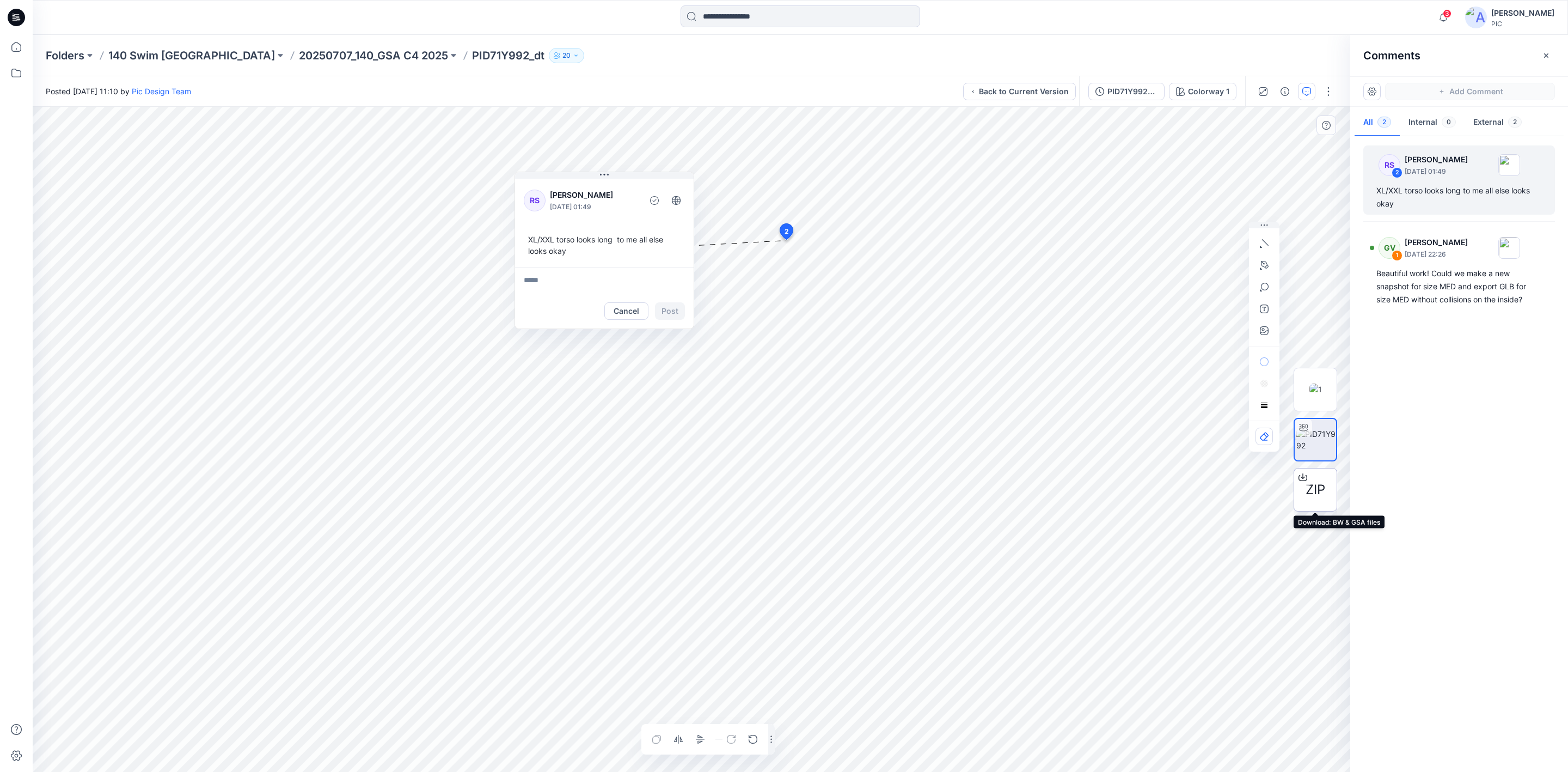
click at [1241, 484] on div "ZIP Colorway 1 Loading... Material Properties Loading... 3 1 GV [PERSON_NAME] […" at bounding box center [691, 438] width 1318 height 665
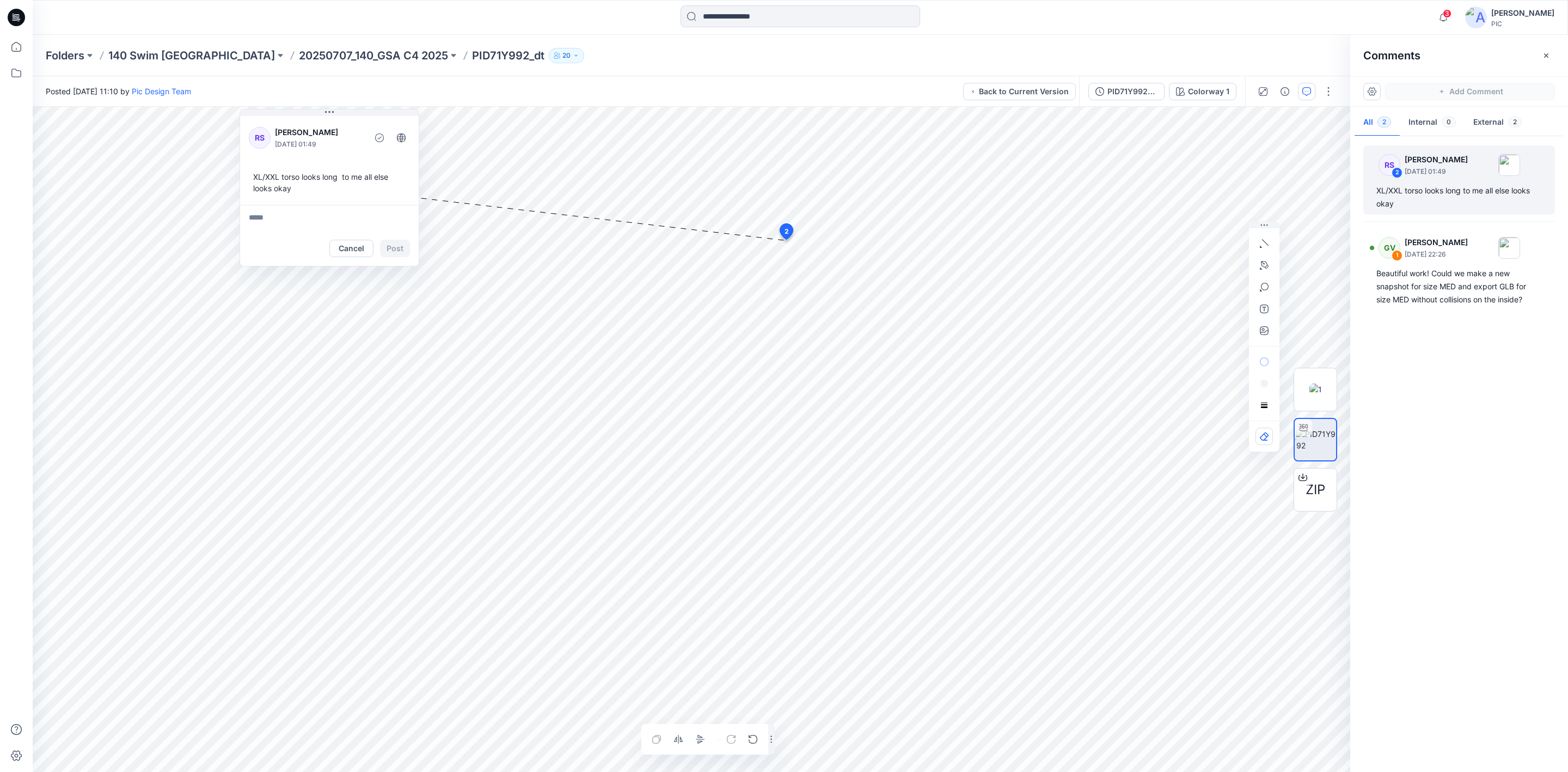
drag, startPoint x: 562, startPoint y: 187, endPoint x: 370, endPoint y: 80, distance: 219.8
click at [370, 80] on div "Posted [DATE] 11:10 by Pic Design Team Back to Current Version PID71Y992_gsa Co…" at bounding box center [800, 424] width 1535 height 695
click at [1132, 89] on div "PID71Y992_gsa" at bounding box center [1132, 92] width 50 height 12
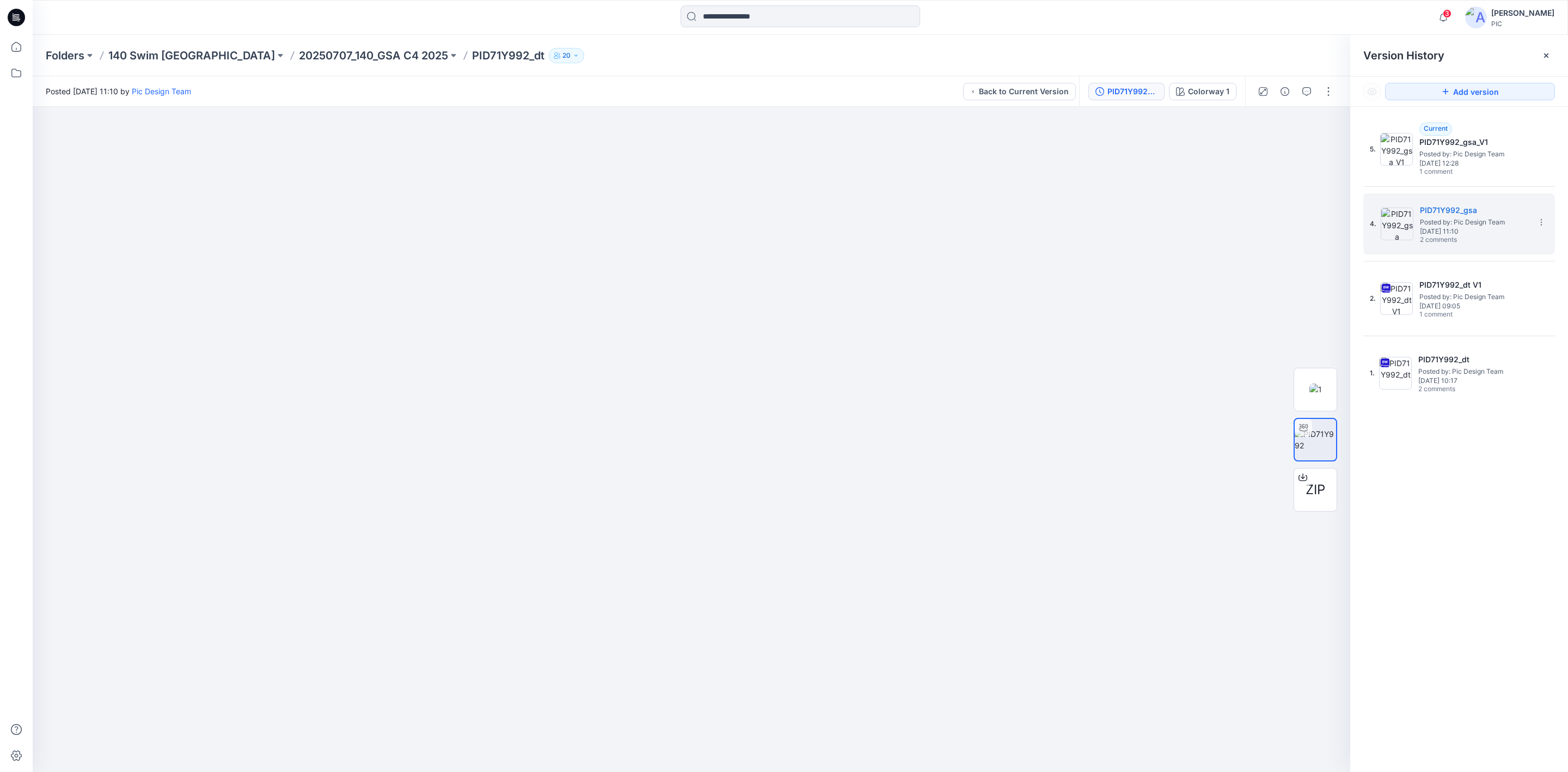
click at [472, 51] on p "PID71Y992_dt" at bounding box center [508, 55] width 72 height 15
click at [1241, 502] on div "5. Current PID71Y992_gsa_V1 Posted by: Pic Design Team [DATE] 12:28 1 comment 4…" at bounding box center [1459, 446] width 217 height 680
drag, startPoint x: 1441, startPoint y: 504, endPoint x: 1487, endPoint y: 165, distance: 342.1
click at [1241, 505] on div "5. Current PID71Y992_gsa_V1 Posted by: Pic Design Team [DATE] 12:28 1 comment 4…" at bounding box center [1459, 446] width 217 height 680
click at [1241, 157] on span "Posted by: Pic Design Team" at bounding box center [1475, 154] width 109 height 11
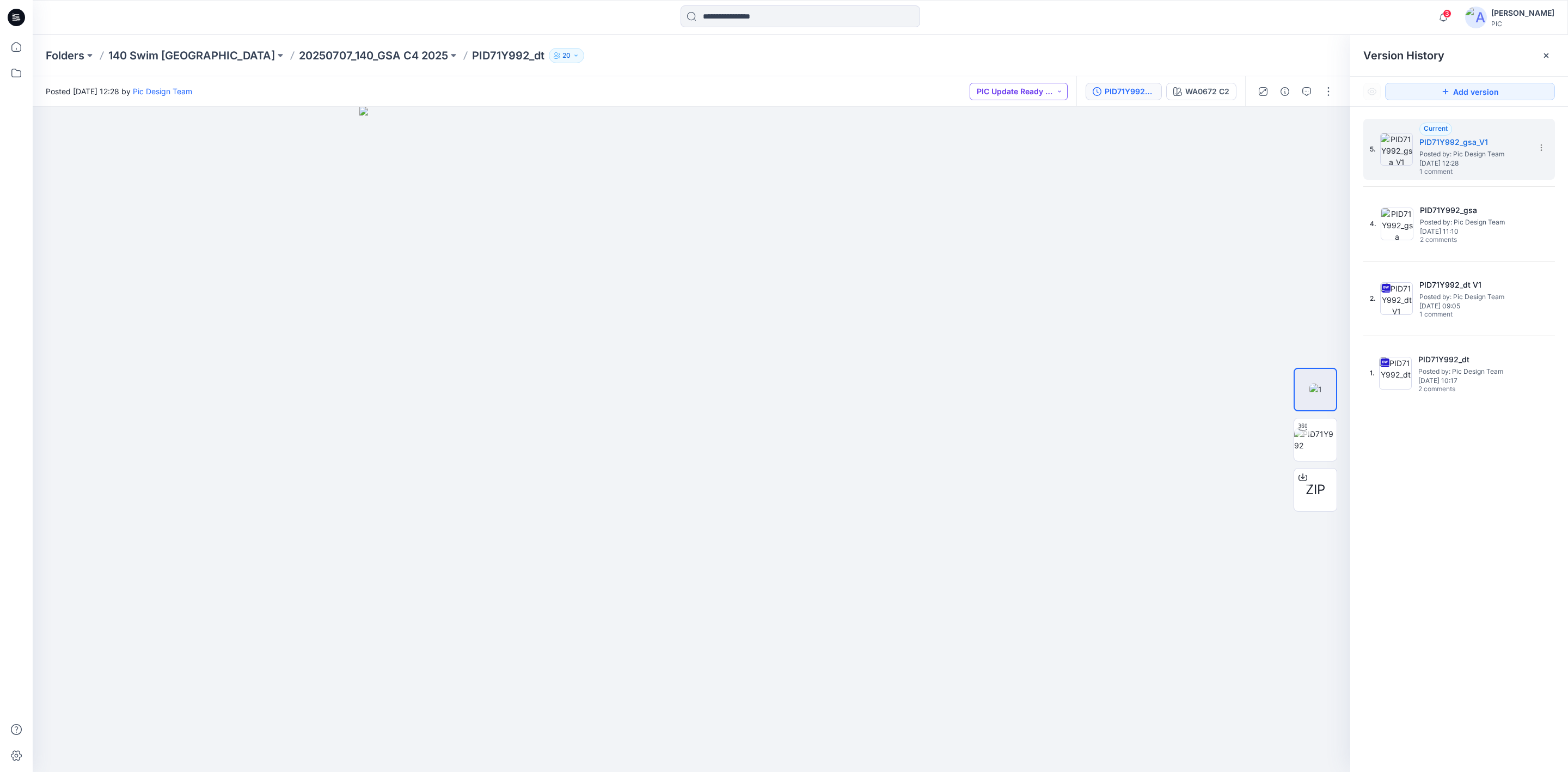
click at [1054, 91] on button "PIC Update Ready to Review" at bounding box center [1019, 92] width 98 height 18
click at [1006, 188] on p "Resubmit" at bounding box center [1006, 189] width 33 height 14
click at [299, 52] on p "20250707_140_GSA C4 2025" at bounding box center [373, 55] width 149 height 15
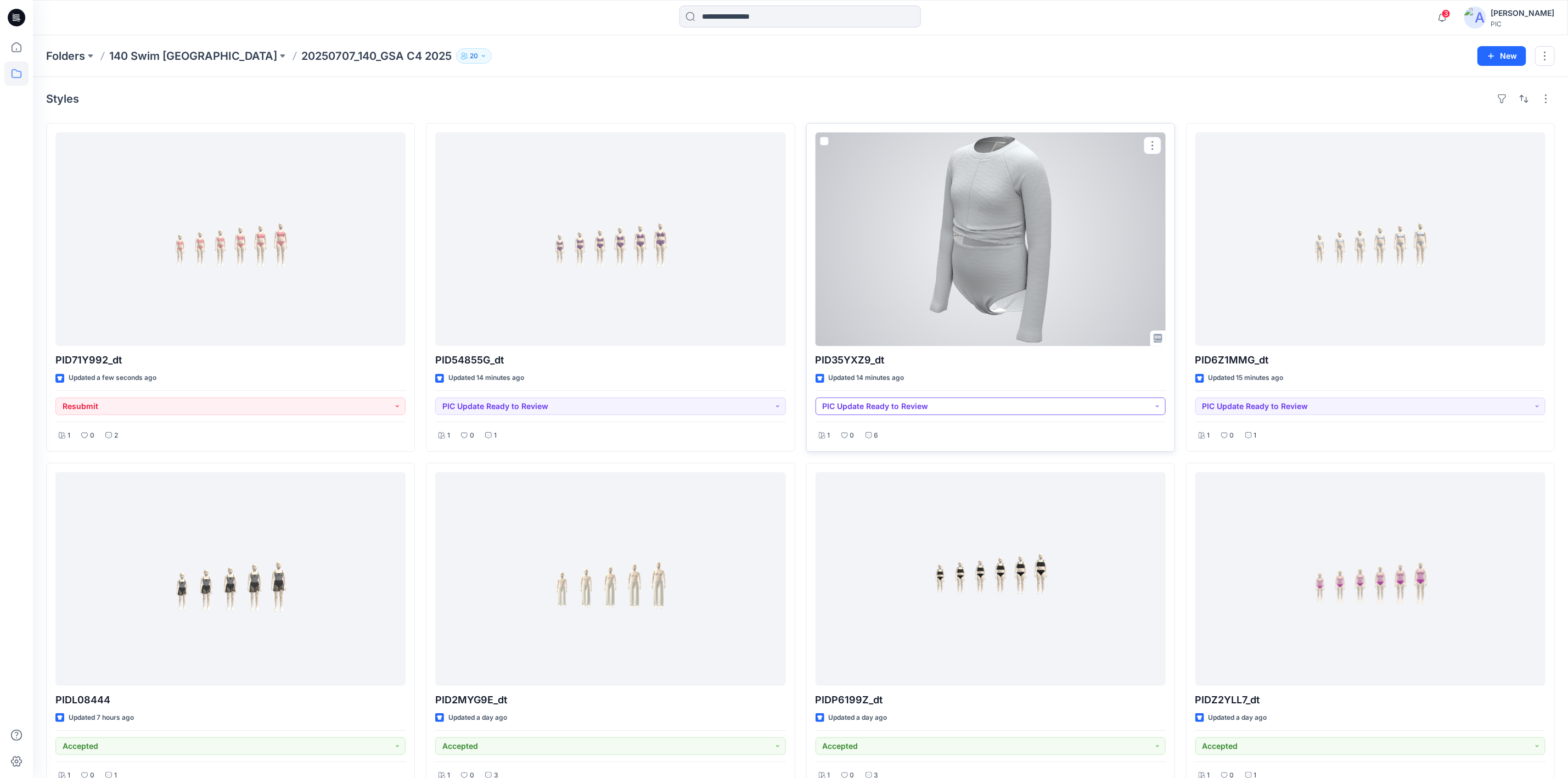
click at [941, 402] on button "PIC Update Ready to Review" at bounding box center [990, 406] width 351 height 18
click at [856, 504] on p "Resubmit" at bounding box center [855, 506] width 34 height 14
click at [918, 369] on div "PID35YXZ9_dt Updated 14 minutes ago Resubmit 1 0 6" at bounding box center [991, 287] width 369 height 329
click at [957, 267] on div at bounding box center [990, 239] width 351 height 214
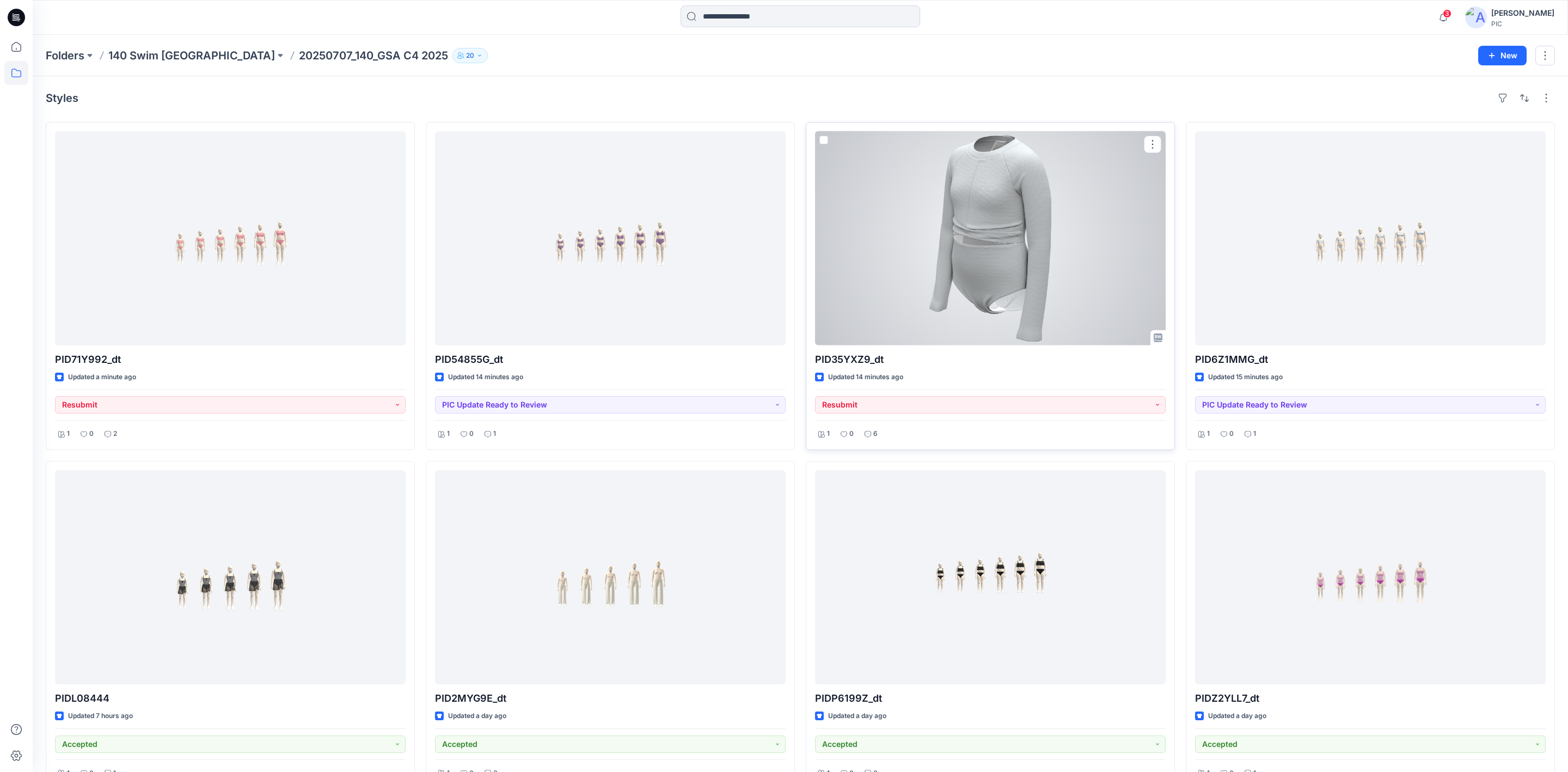
click at [949, 265] on div "Folders 140 Swim USA 20250707_140_GSA C4 2025 20 New Styles PID71Y992_dt Update…" at bounding box center [800, 607] width 1535 height 1144
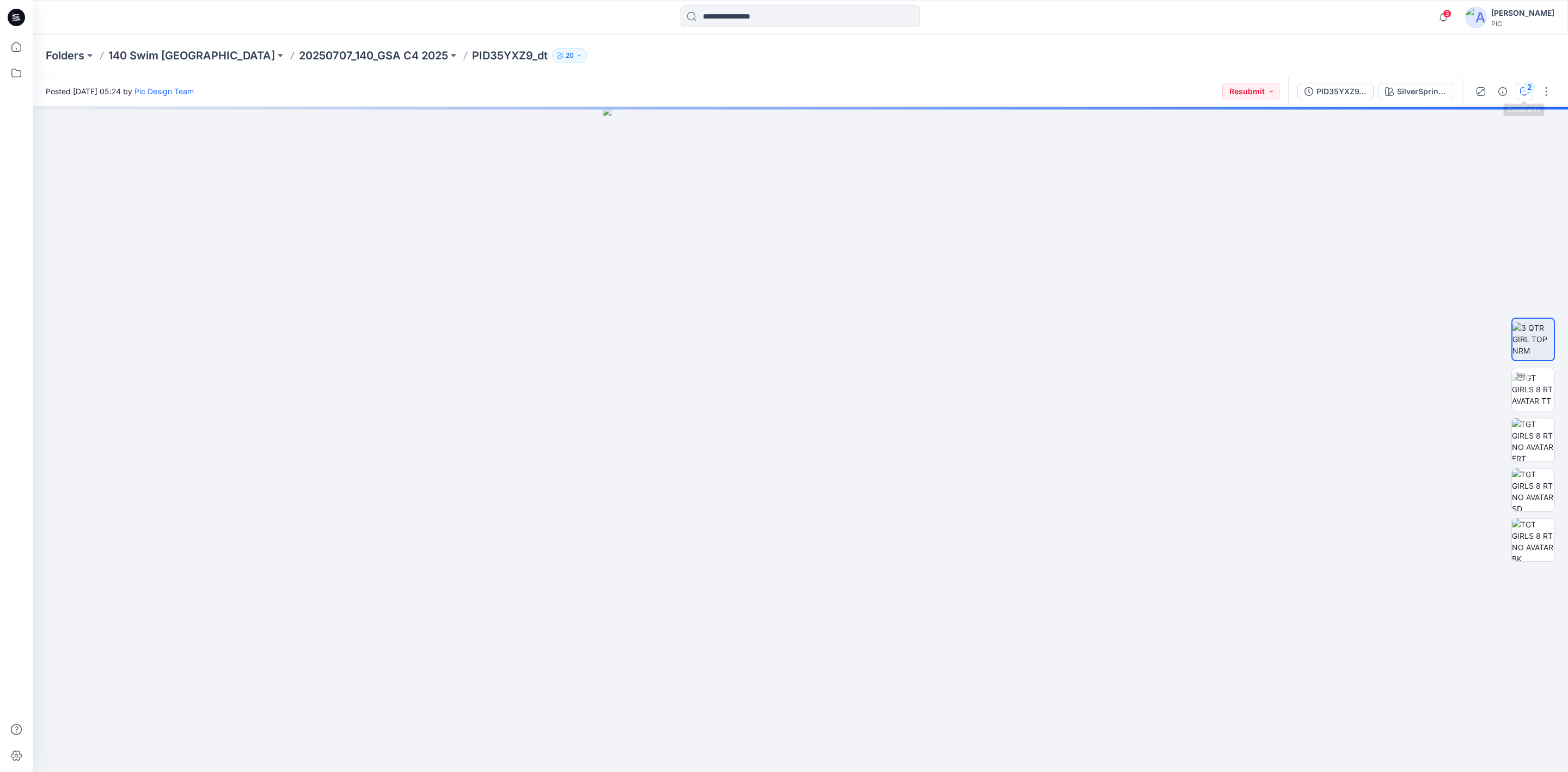
click at [1241, 87] on icon "button" at bounding box center [1525, 92] width 9 height 9
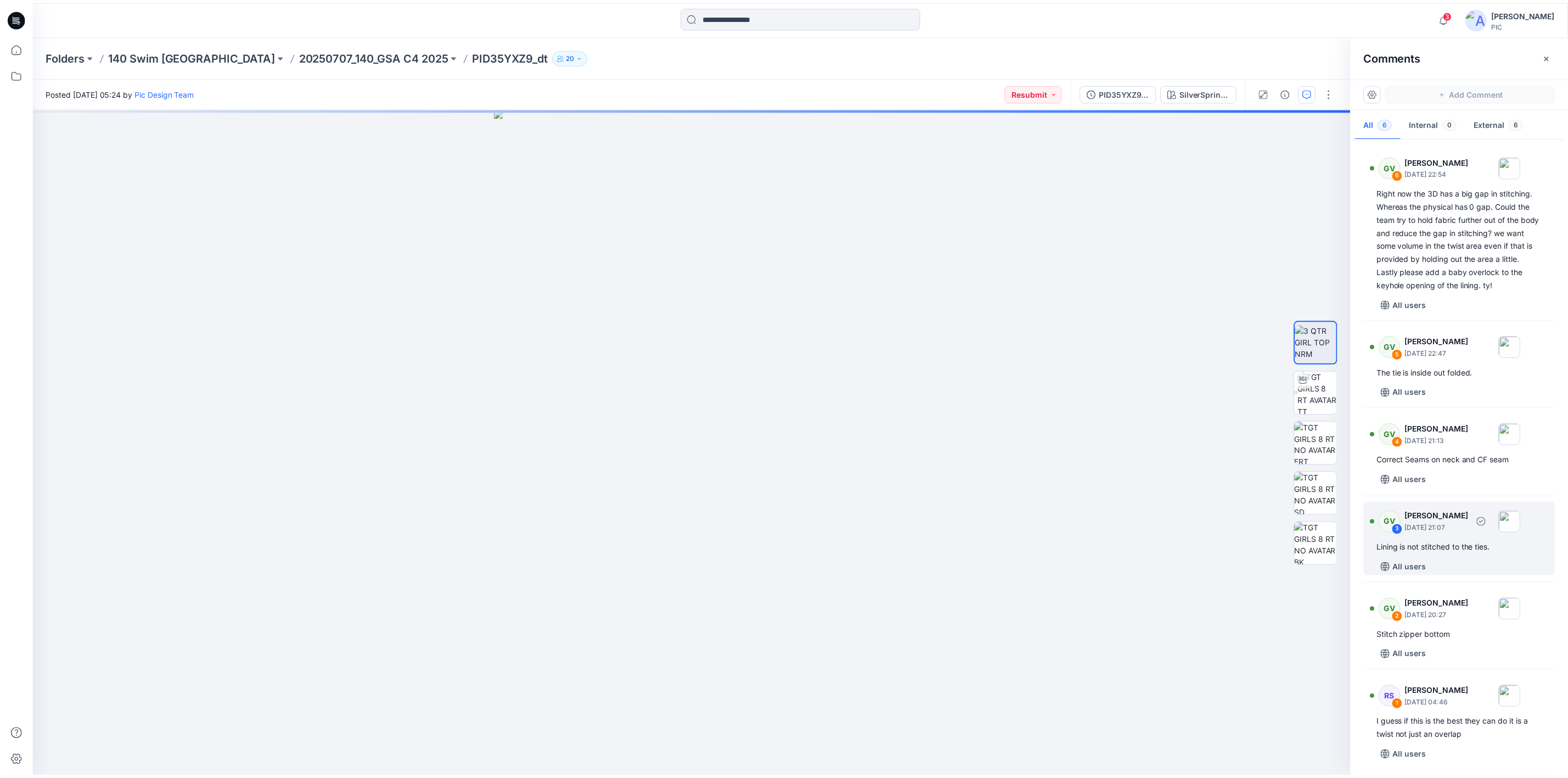
scroll to position [2, 0]
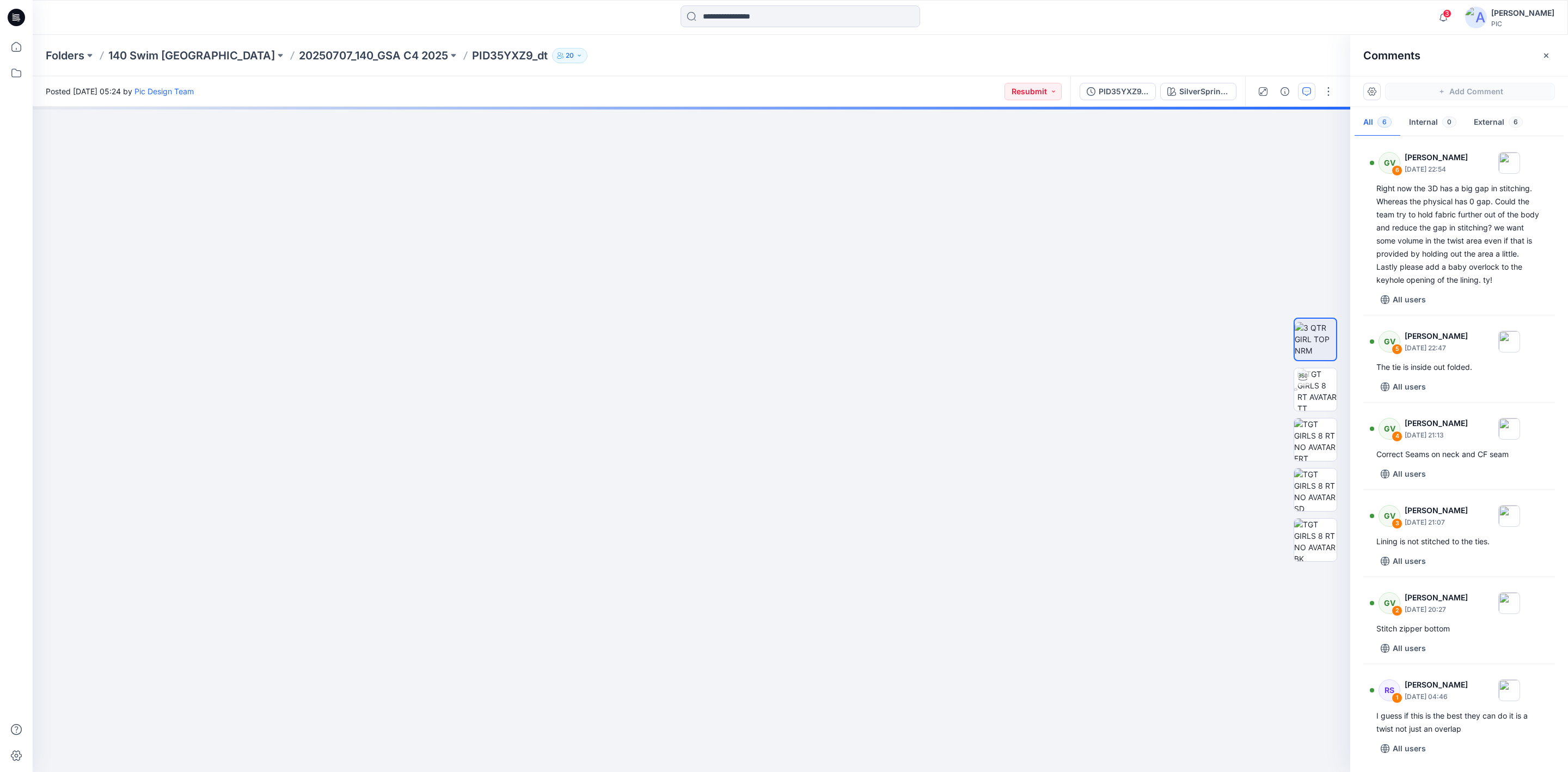
click at [232, 47] on div "Folders 140 Swim USA 20250707_140_GSA C4 2025 PID35YXZ9_dt 20" at bounding box center [800, 55] width 1535 height 41
click at [299, 51] on p "20250707_140_GSA C4 2025" at bounding box center [373, 55] width 149 height 15
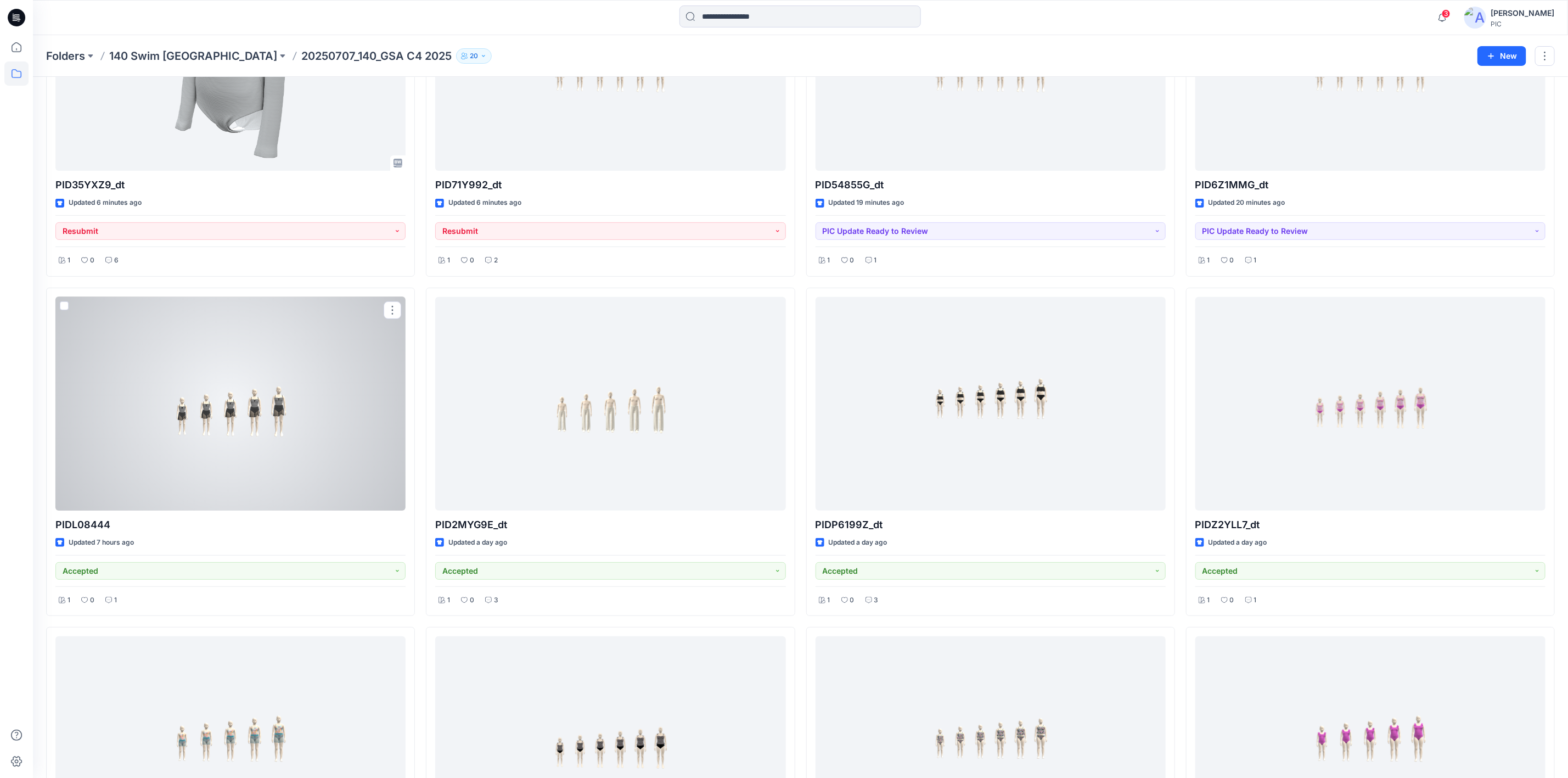
scroll to position [50, 0]
